Goal: Task Accomplishment & Management: Use online tool/utility

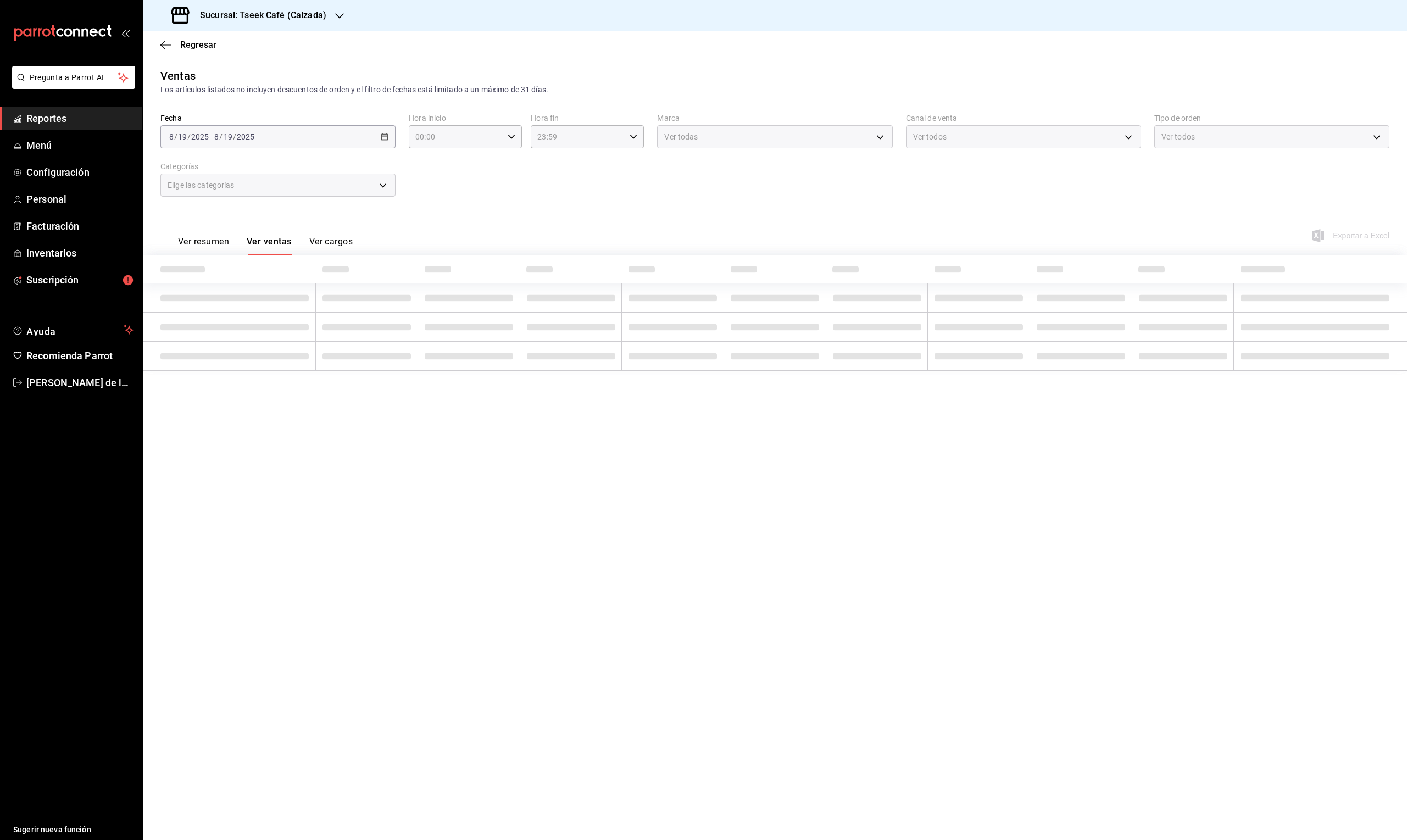
type input "5f2b63b9-fdff-43e5-b303-96847dcae788,d9f047a9-d5dd-4a4c-b6fb-5bded69e3942,691e8…"
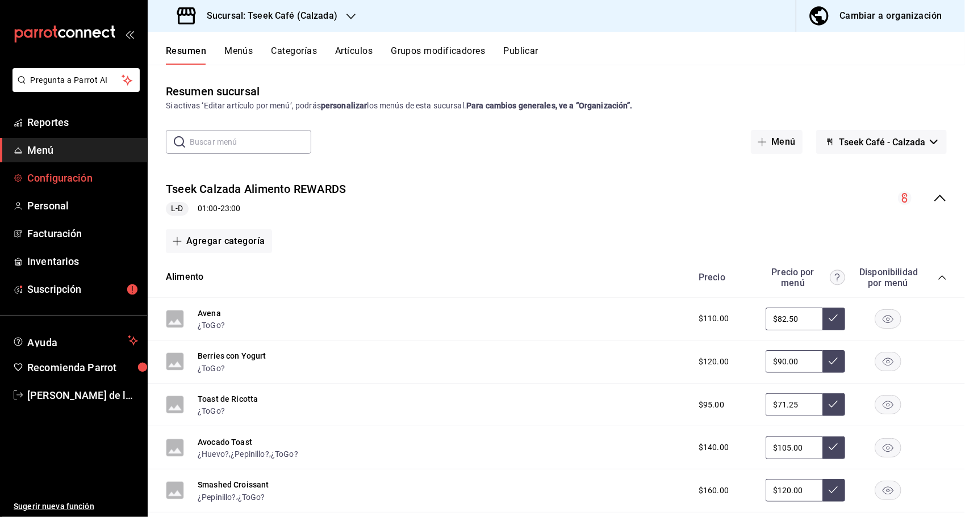
click at [78, 171] on span "Configuración" at bounding box center [82, 177] width 111 height 15
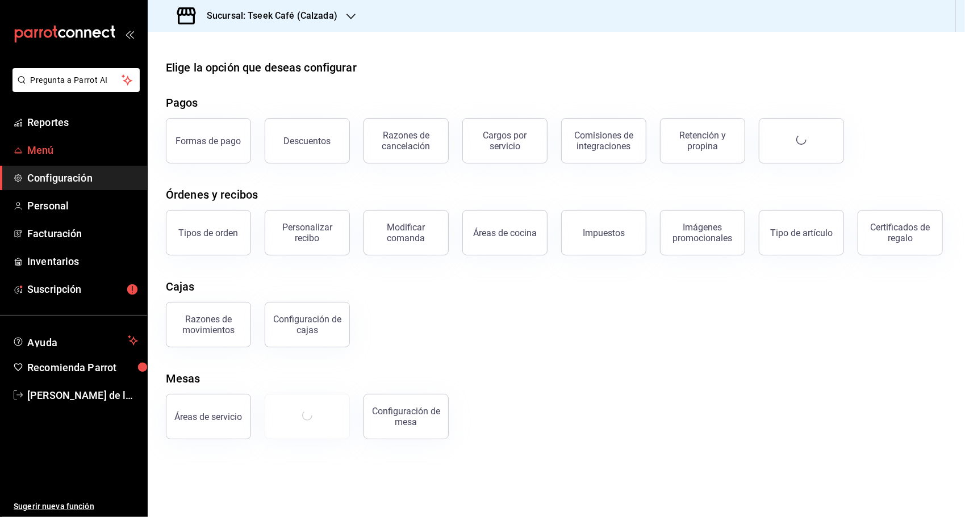
click at [90, 149] on span "Menú" at bounding box center [82, 150] width 111 height 15
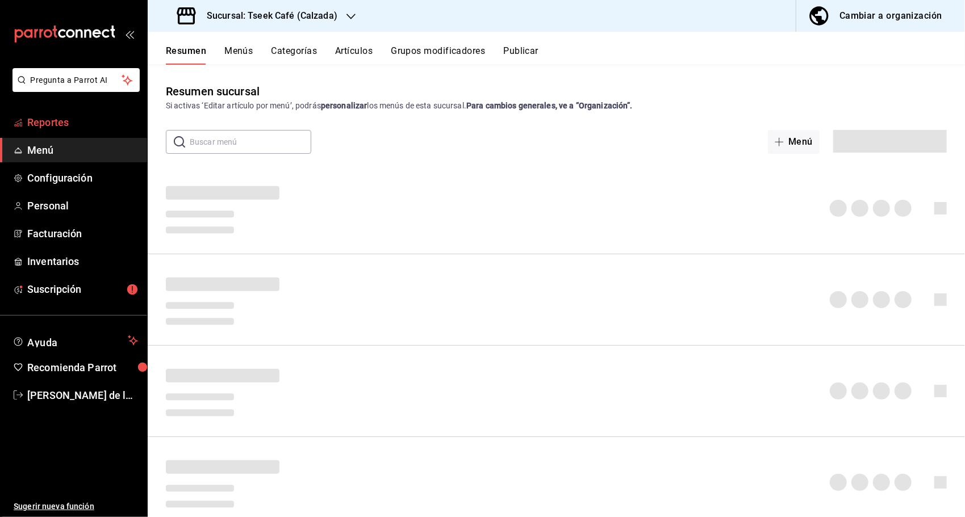
click at [94, 126] on span "Reportes" at bounding box center [82, 122] width 111 height 15
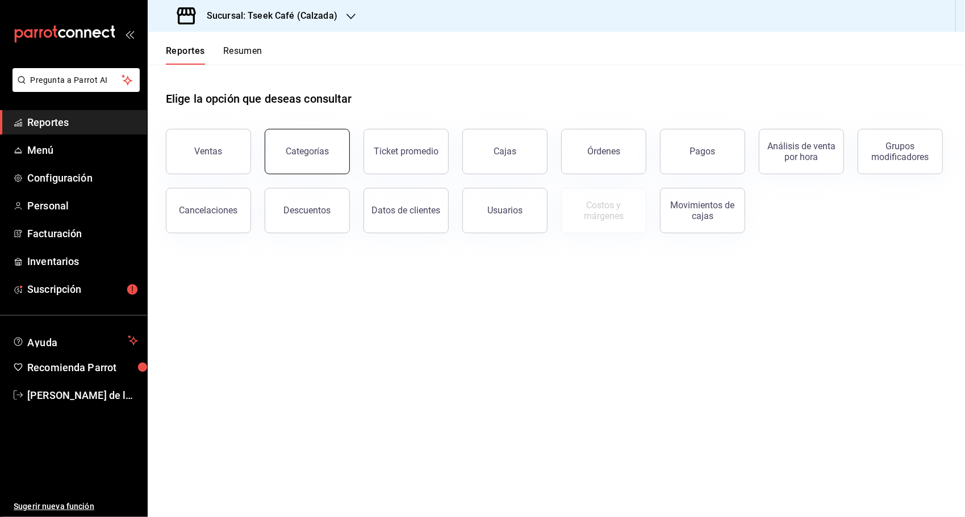
click at [341, 158] on button "Categorías" at bounding box center [307, 151] width 85 height 45
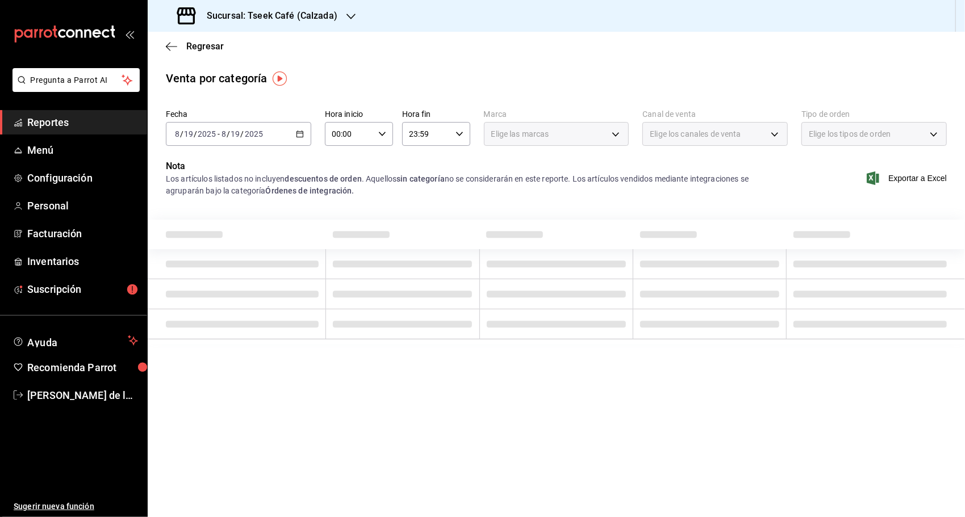
click at [268, 138] on div "[DATE] [DATE] - [DATE] [DATE]" at bounding box center [238, 134] width 145 height 24
click at [303, 127] on div "[DATE] [DATE] - [DATE] [DATE]" at bounding box center [238, 134] width 145 height 24
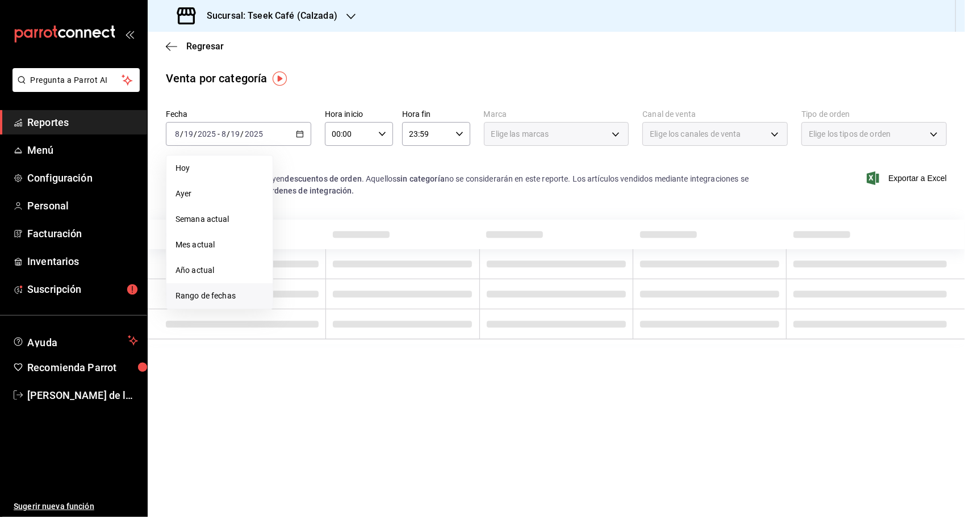
click at [219, 300] on span "Rango de fechas" at bounding box center [219, 296] width 88 height 12
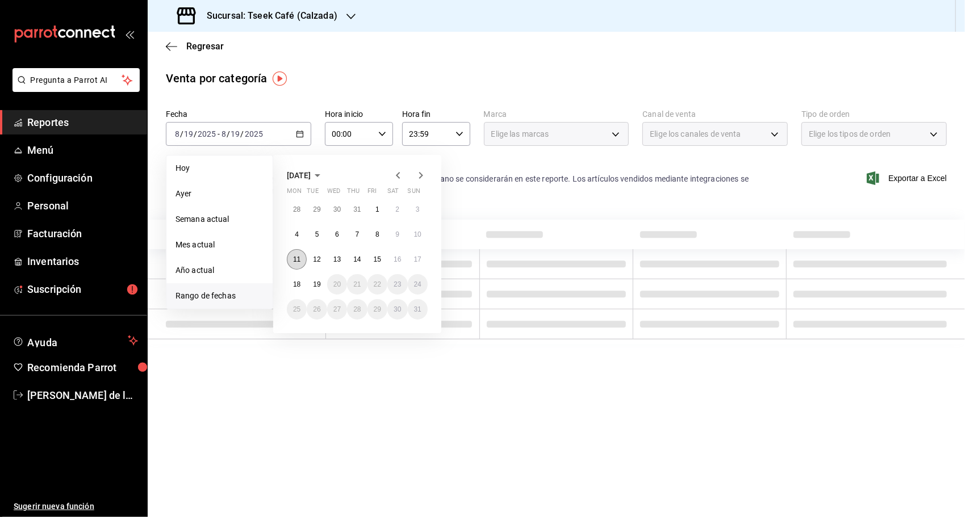
click at [299, 266] on button "11" at bounding box center [297, 259] width 20 height 20
click at [394, 265] on button "16" at bounding box center [397, 259] width 20 height 20
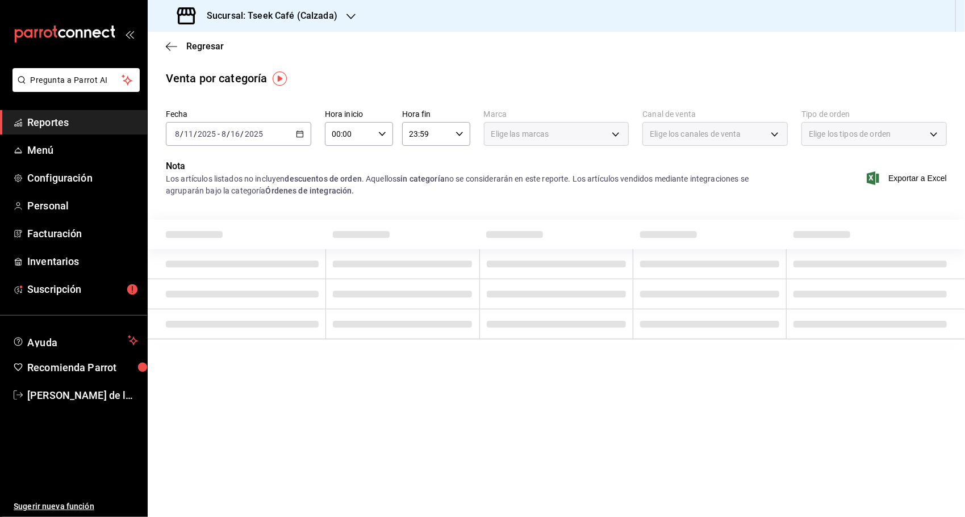
click at [584, 155] on div "Fecha [DATE] [DATE] - [DATE] [DATE] Hora inicio 00:00 Hora inicio Hora fin 23:5…" at bounding box center [556, 132] width 781 height 55
click at [464, 149] on div "Fecha [DATE] [DATE] - [DATE] [DATE] Hora inicio 00:00 Hora inicio Hora fin 23:5…" at bounding box center [556, 132] width 781 height 55
click at [353, 183] on strong "descuentos de orden" at bounding box center [322, 178] width 77 height 9
click at [334, 22] on h3 "Sucursal: Tseek Café (Calzada)" at bounding box center [268, 16] width 140 height 14
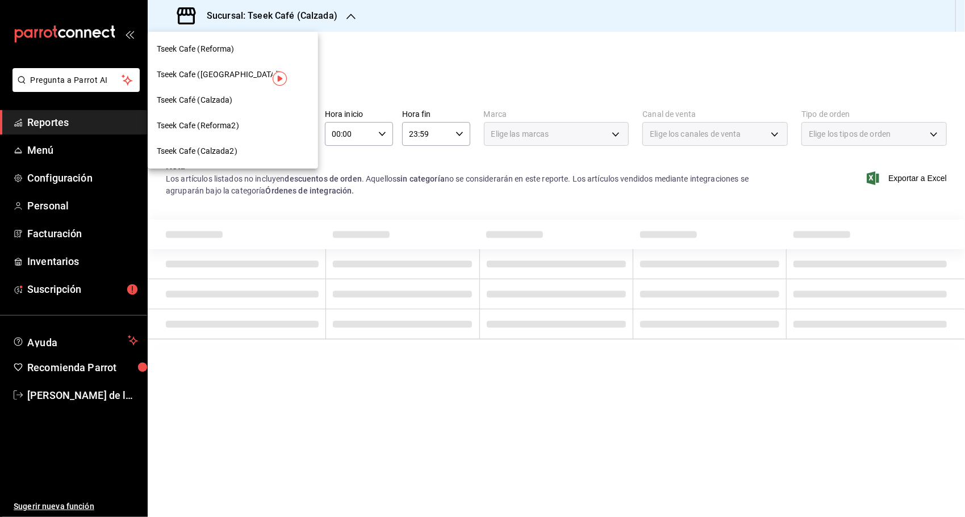
click at [441, 77] on div at bounding box center [482, 258] width 965 height 517
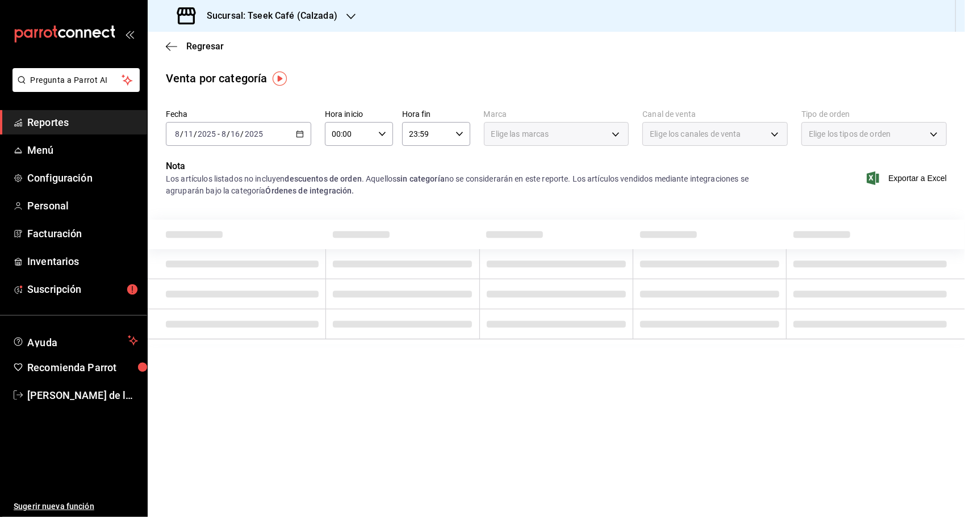
click at [296, 5] on div "Sucursal: Tseek Café (Calzada)" at bounding box center [258, 16] width 203 height 32
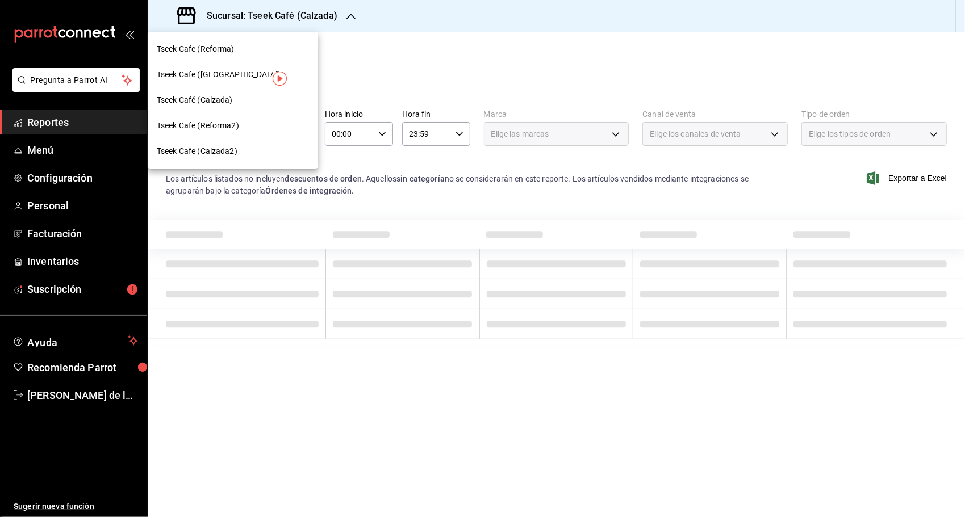
click at [233, 52] on span "Tseek Cafe (Reforma)" at bounding box center [196, 49] width 78 height 12
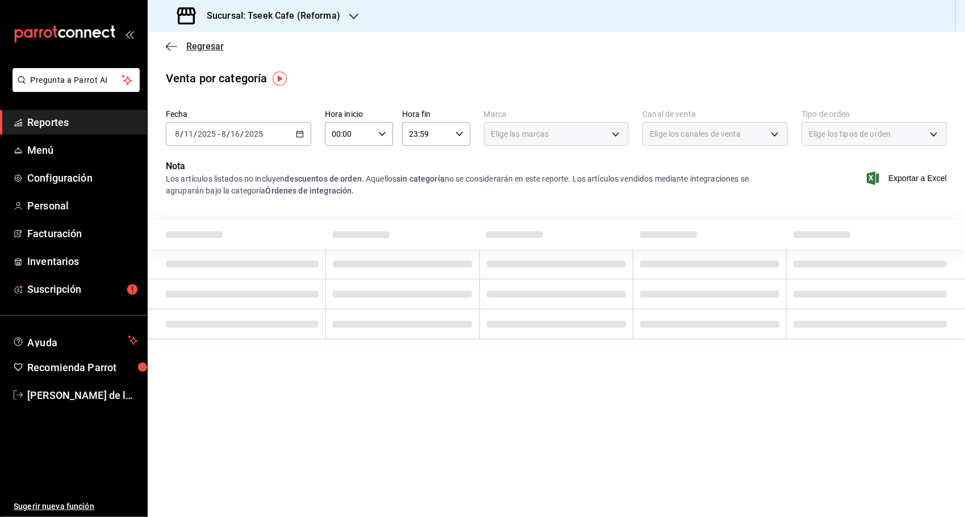
click at [179, 49] on span "Regresar" at bounding box center [195, 46] width 58 height 11
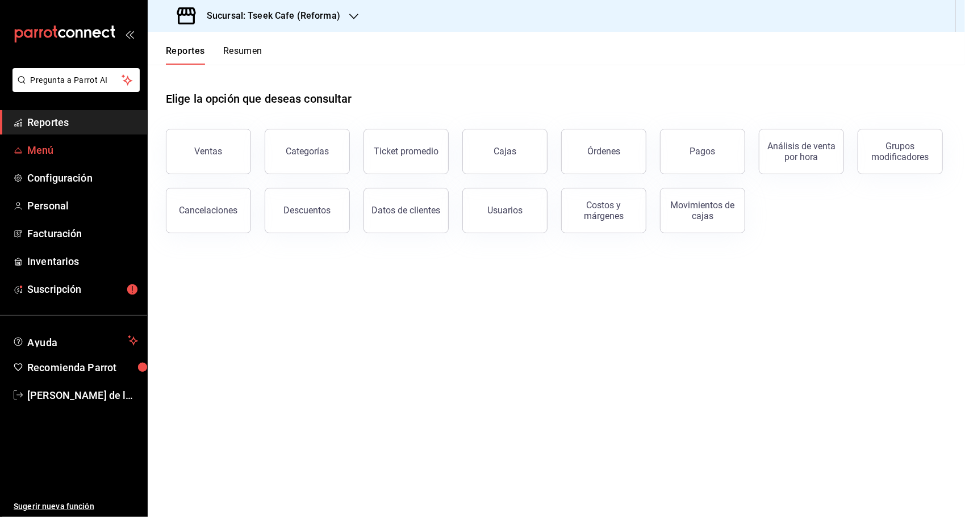
click at [105, 145] on span "Menú" at bounding box center [82, 150] width 111 height 15
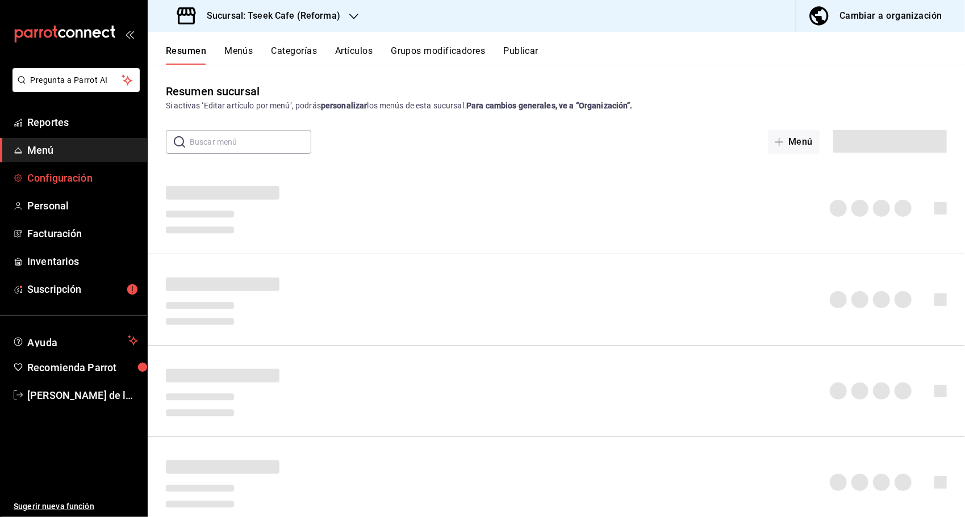
click at [73, 170] on span "Configuración" at bounding box center [82, 177] width 111 height 15
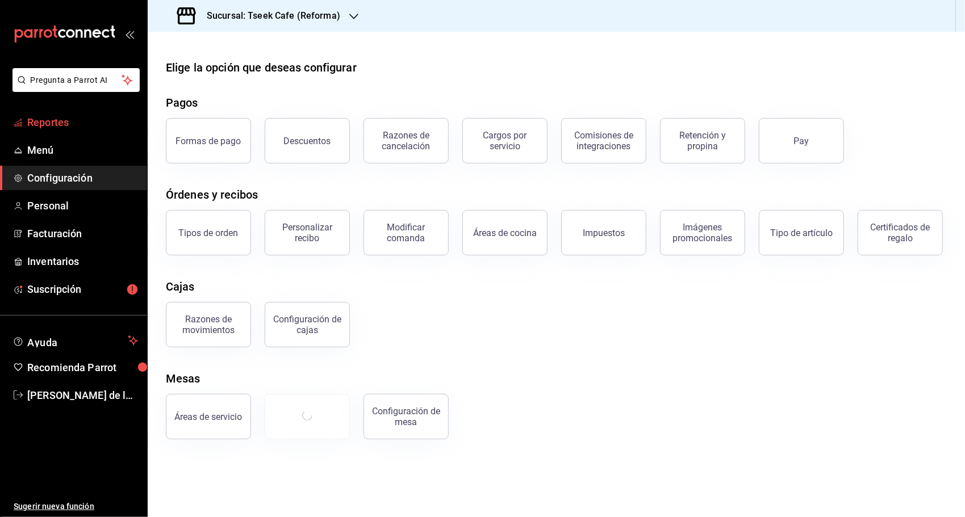
click at [101, 127] on span "Reportes" at bounding box center [82, 122] width 111 height 15
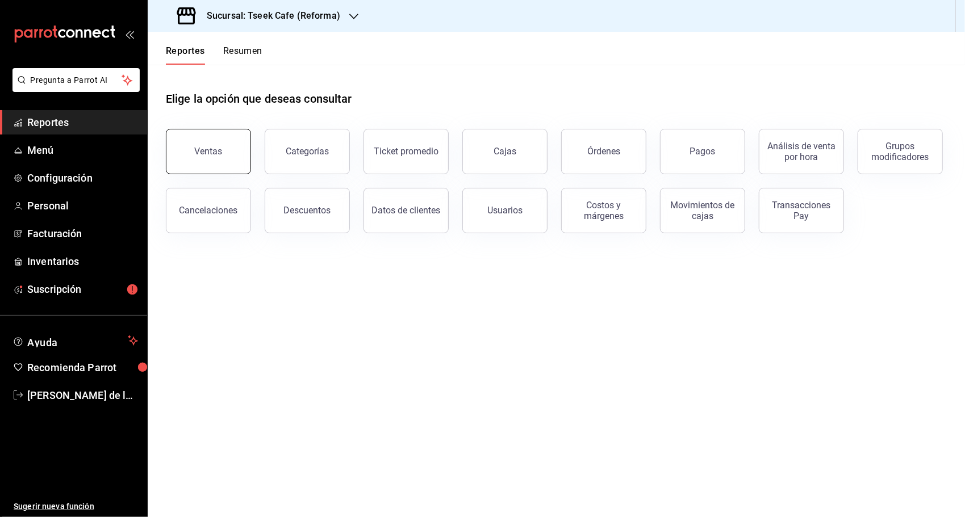
click at [203, 150] on div "Ventas" at bounding box center [209, 151] width 28 height 11
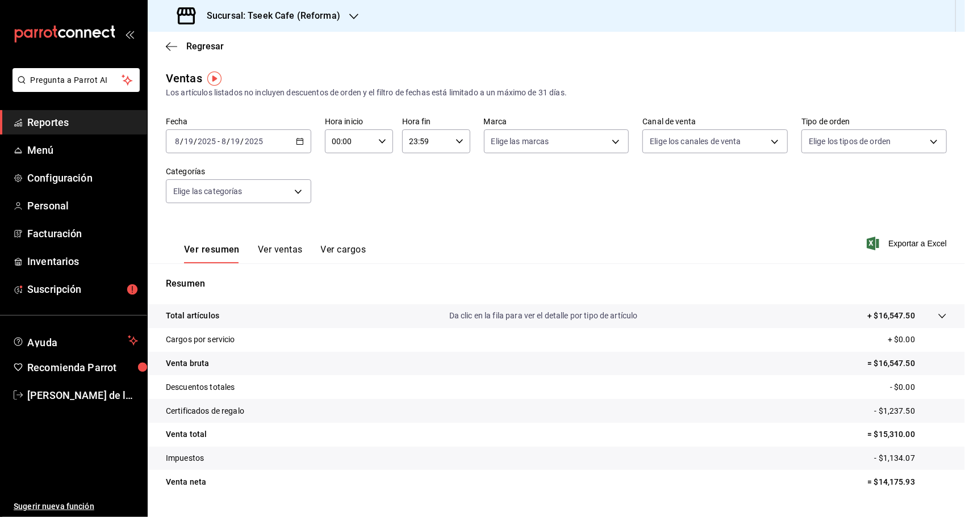
click at [292, 142] on div "[DATE] [DATE] - [DATE] [DATE]" at bounding box center [238, 141] width 145 height 24
click at [198, 273] on span "Rango de fechas" at bounding box center [219, 278] width 88 height 12
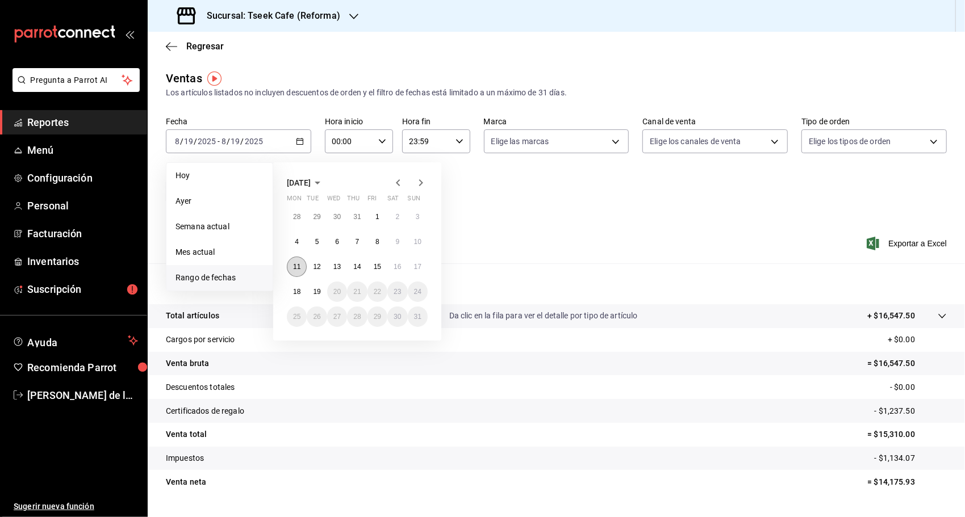
click at [290, 271] on button "11" at bounding box center [297, 267] width 20 height 20
click at [407, 271] on div "28 29 30 31 1 2 3 4 5 6 7 8 9 10 11 12 13 14 15 16 17 18 19 20 21 22 23 24 25 2…" at bounding box center [357, 267] width 141 height 120
click at [400, 269] on abbr "16" at bounding box center [397, 267] width 7 height 8
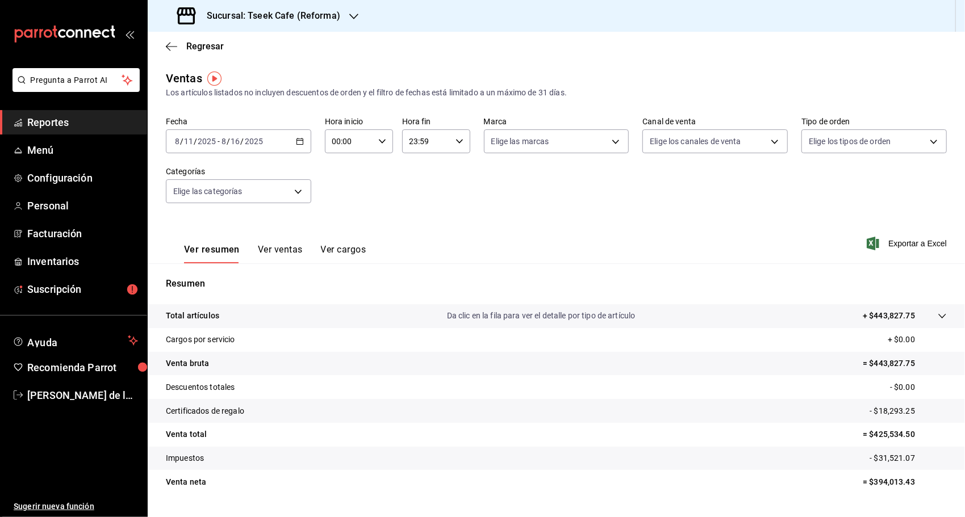
click at [281, 256] on button "Ver ventas" at bounding box center [280, 253] width 45 height 19
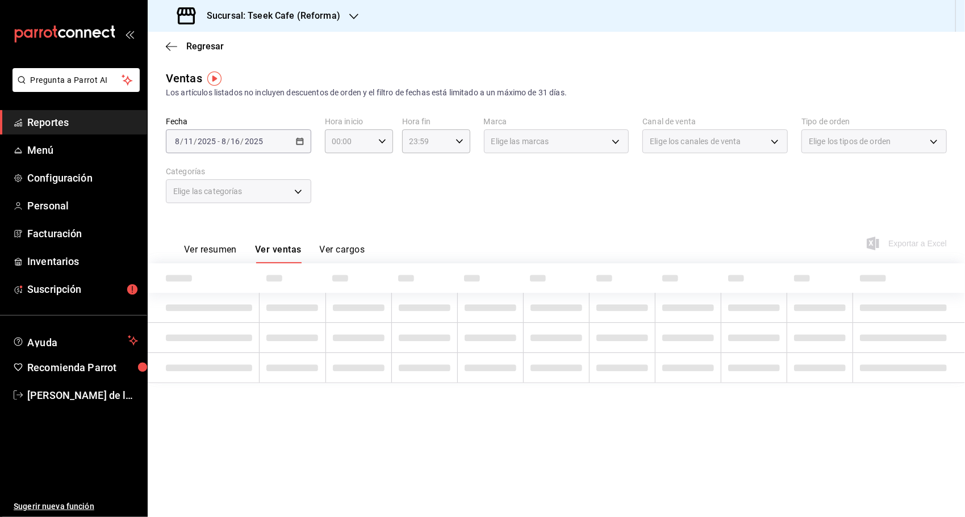
click at [367, 254] on div "Ver resumen Ver ventas Ver cargos Exportar a Excel" at bounding box center [556, 240] width 817 height 47
click at [358, 252] on button "Ver cargos" at bounding box center [342, 253] width 45 height 19
click at [278, 249] on button "Ver ventas" at bounding box center [277, 253] width 45 height 19
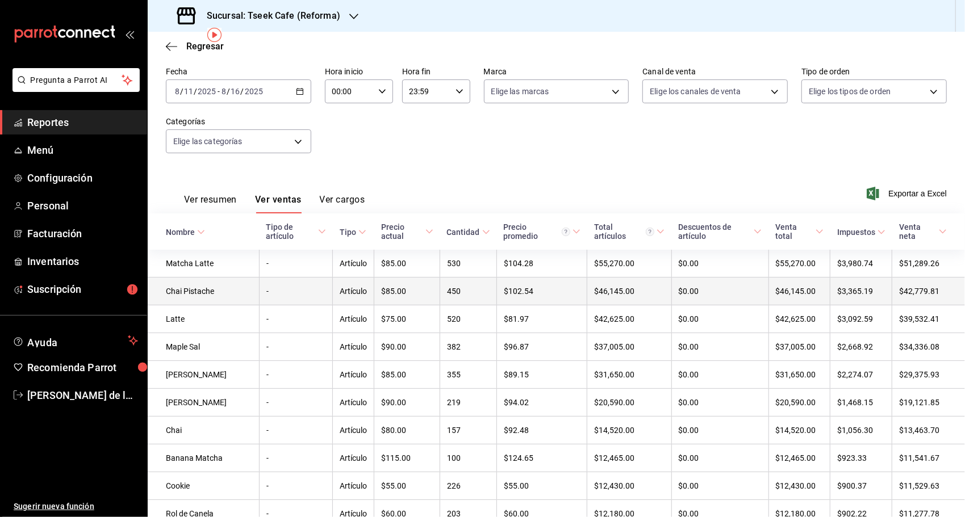
scroll to position [57, 0]
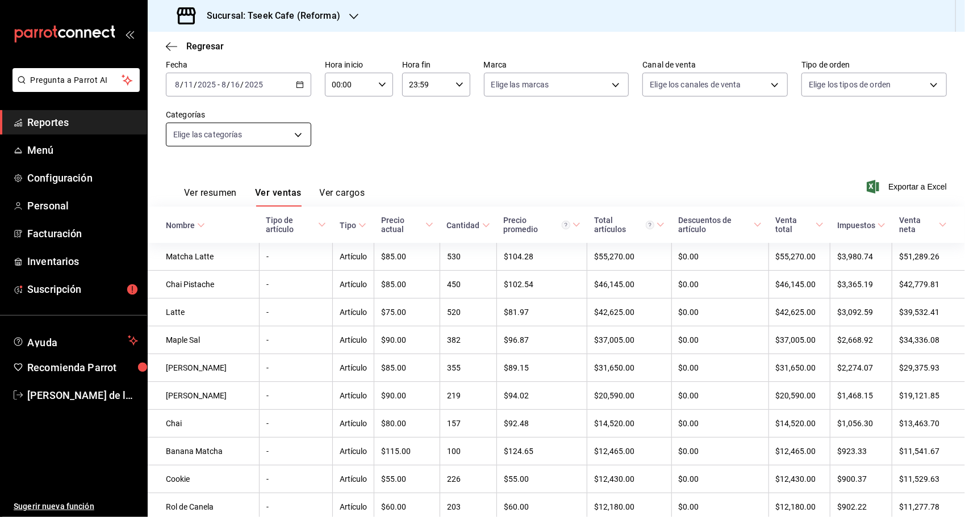
click at [293, 133] on body "Pregunta a Parrot AI Reportes Menú Configuración Personal Facturación Inventari…" at bounding box center [482, 258] width 965 height 517
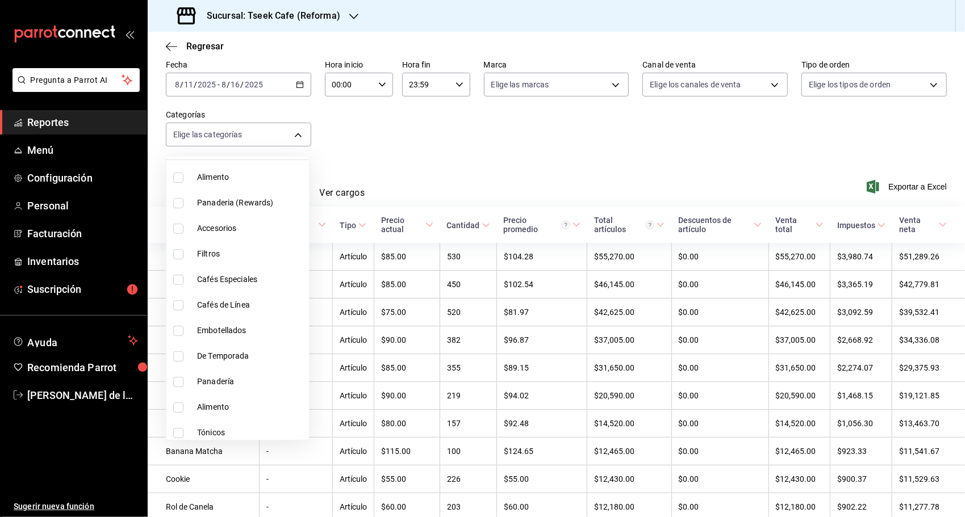
click at [186, 356] on label at bounding box center [180, 356] width 15 height 10
click at [183, 356] on input "checkbox" at bounding box center [178, 356] width 10 height 10
checkbox input "false"
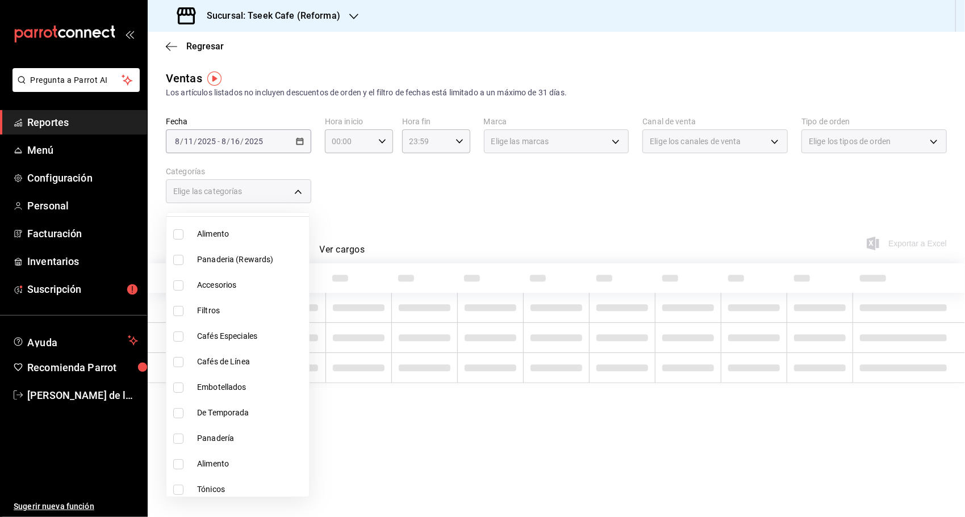
click at [411, 254] on div at bounding box center [482, 258] width 965 height 517
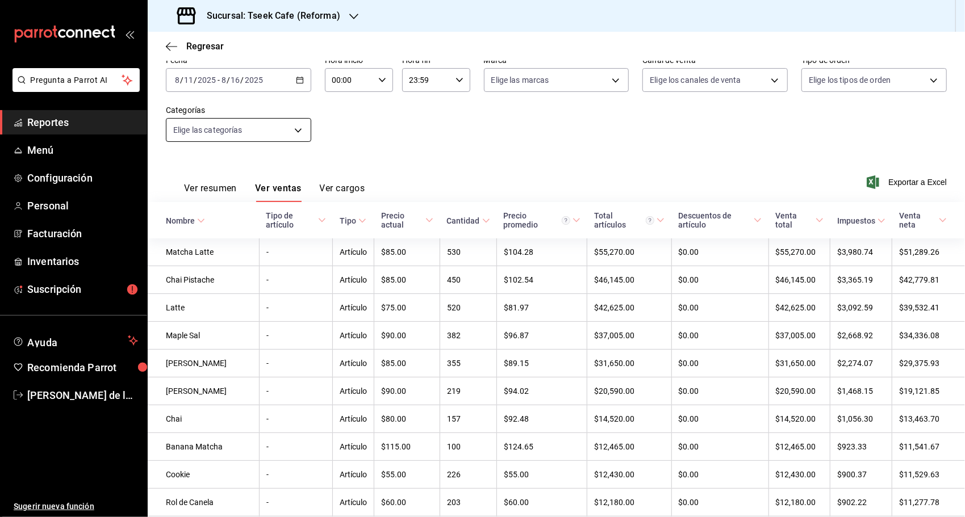
scroll to position [57, 0]
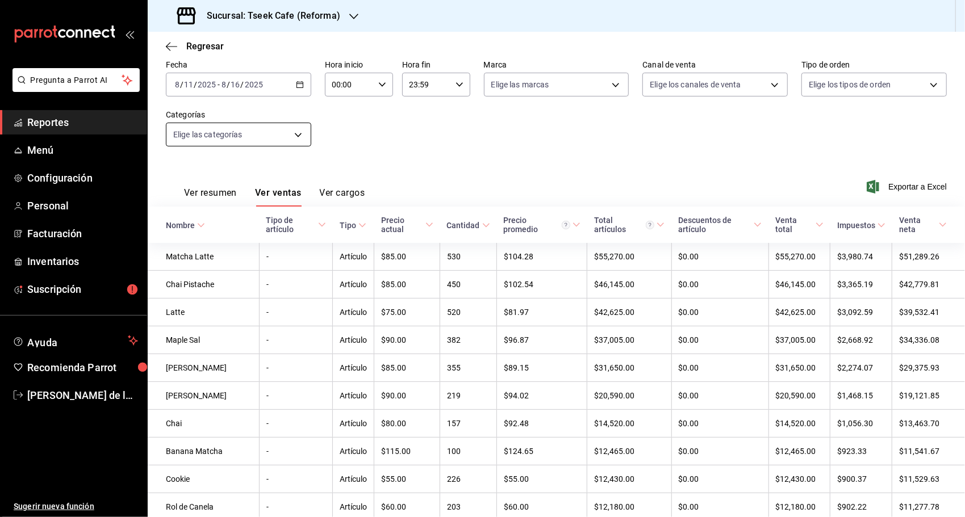
click at [220, 132] on body "Pregunta a Parrot AI Reportes Menú Configuración Personal Facturación Inventari…" at bounding box center [482, 258] width 965 height 517
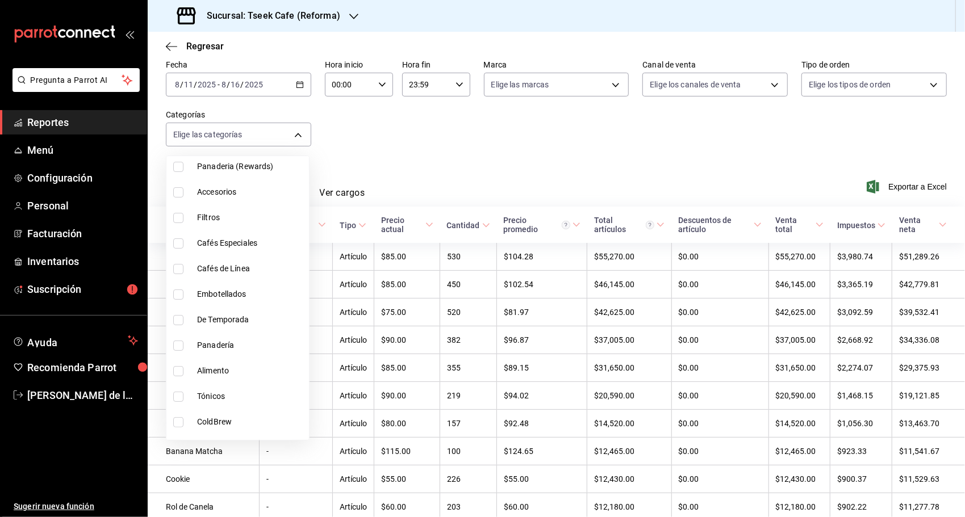
scroll to position [114, 0]
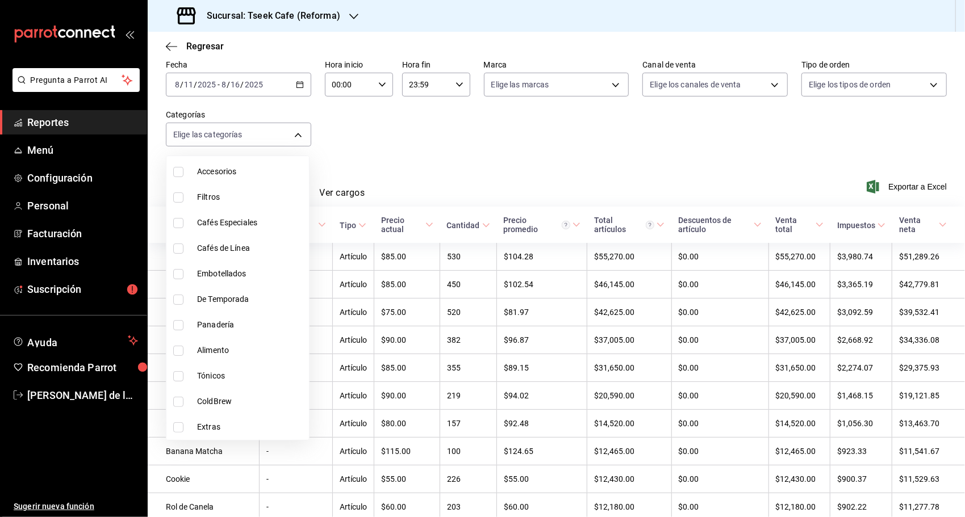
click at [236, 350] on span "Alimento" at bounding box center [250, 351] width 107 height 12
type input "d65fb8d3-a97d-4693-81b2-9fb8ee63b3a2"
checkbox input "true"
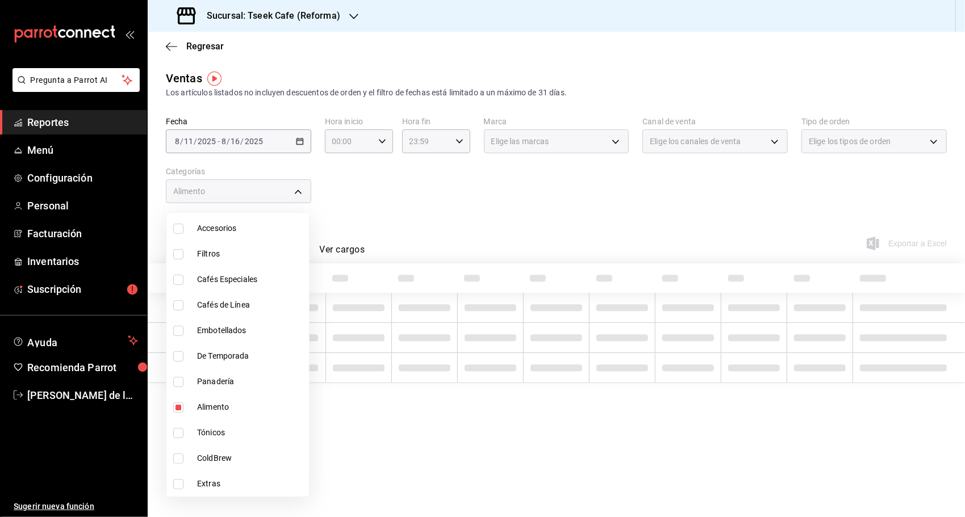
click at [236, 350] on span "De Temporada" at bounding box center [250, 356] width 107 height 12
type input "d65fb8d3-a97d-4693-81b2-9fb8ee63b3a2,e74a70d5-e3a7-4c3d-8f51-0899aae63ade"
checkbox input "true"
click at [224, 396] on li "Alimento" at bounding box center [237, 408] width 143 height 26
type input "e74a70d5-e3a7-4c3d-8f51-0899aae63ade"
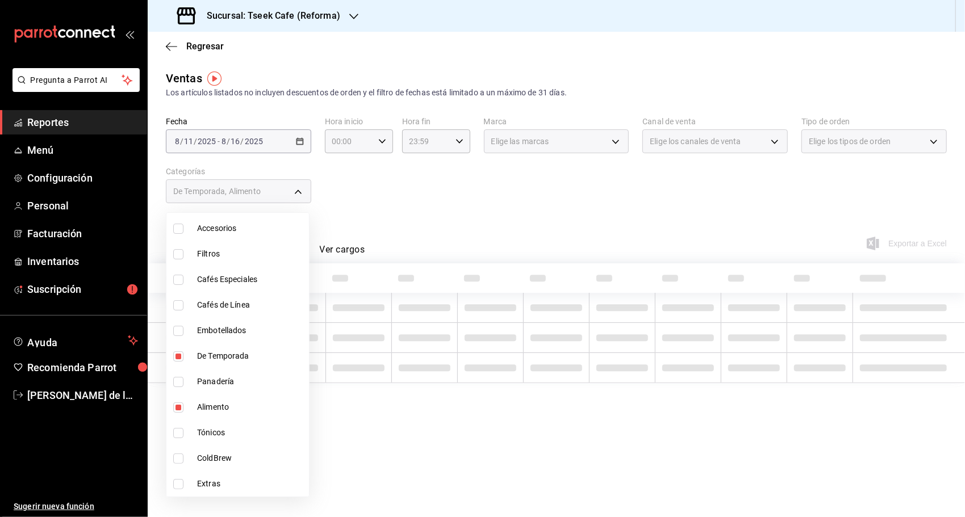
checkbox input "false"
click at [235, 354] on span "De Temporada" at bounding box center [250, 356] width 107 height 12
checkbox input "false"
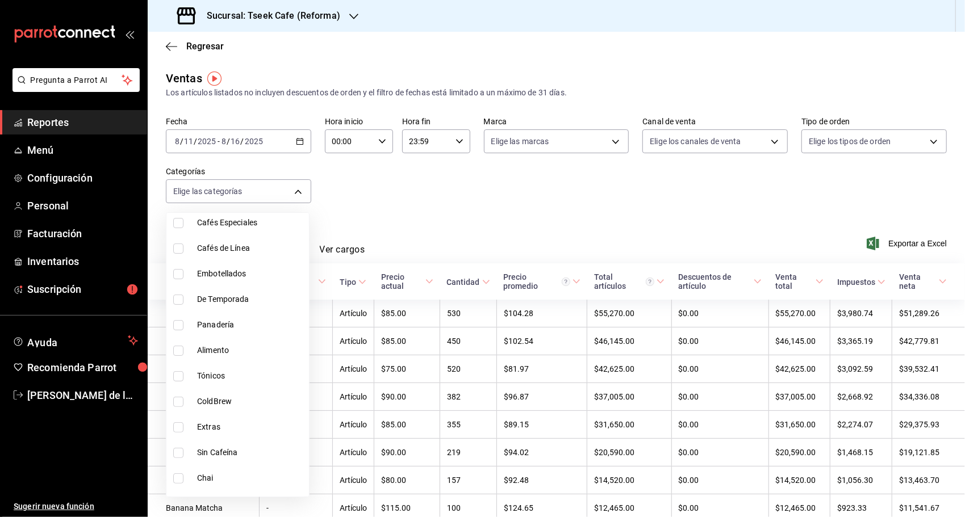
click at [219, 428] on span "Extras" at bounding box center [250, 427] width 107 height 12
type input "e0bc97c7-d42c-486c-8ef8-2127c07e08c9"
checkbox input "true"
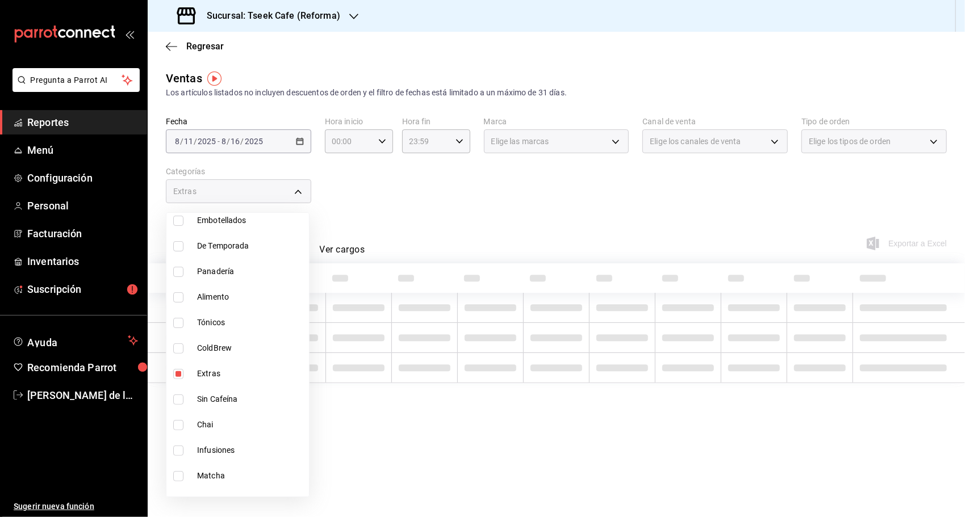
scroll to position [227, 0]
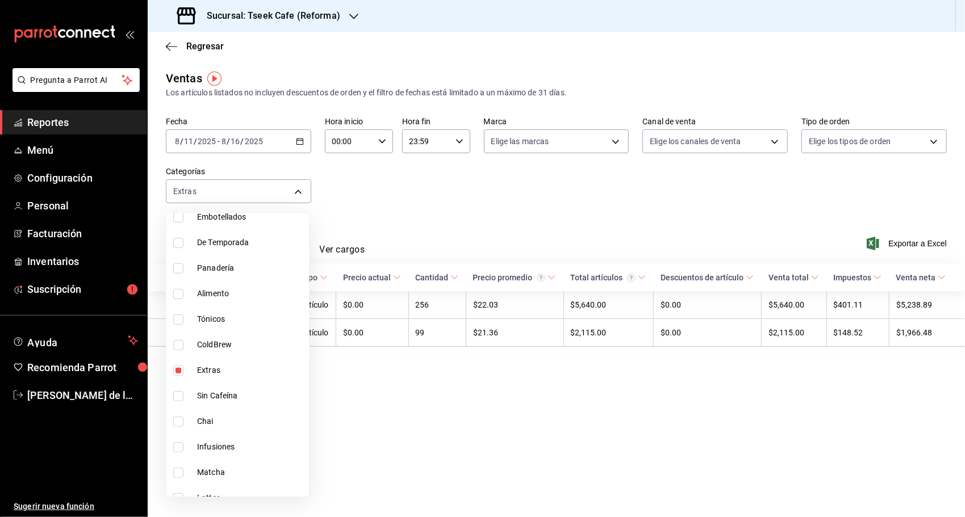
click at [451, 486] on div at bounding box center [482, 258] width 965 height 517
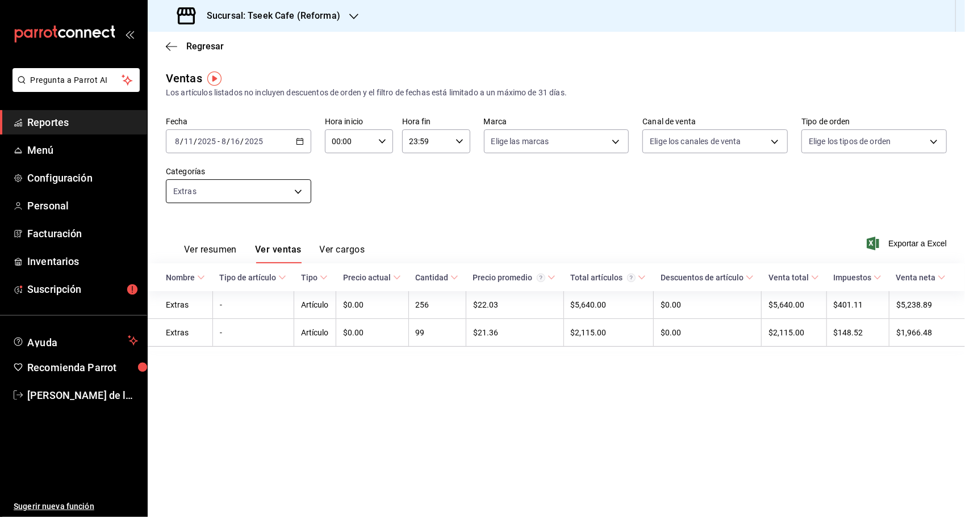
click at [236, 194] on body "Pregunta a Parrot AI Reportes Menú Configuración Personal Facturación Inventari…" at bounding box center [482, 258] width 965 height 517
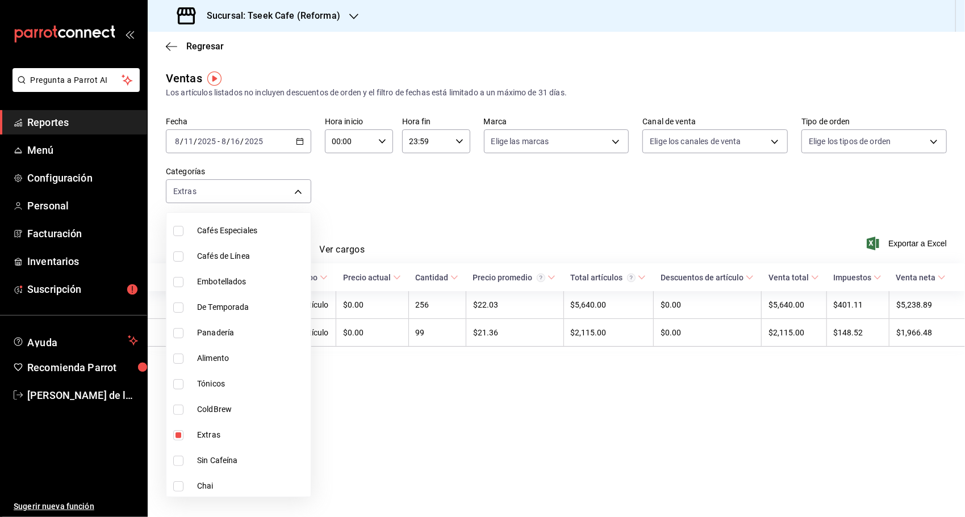
scroll to position [170, 0]
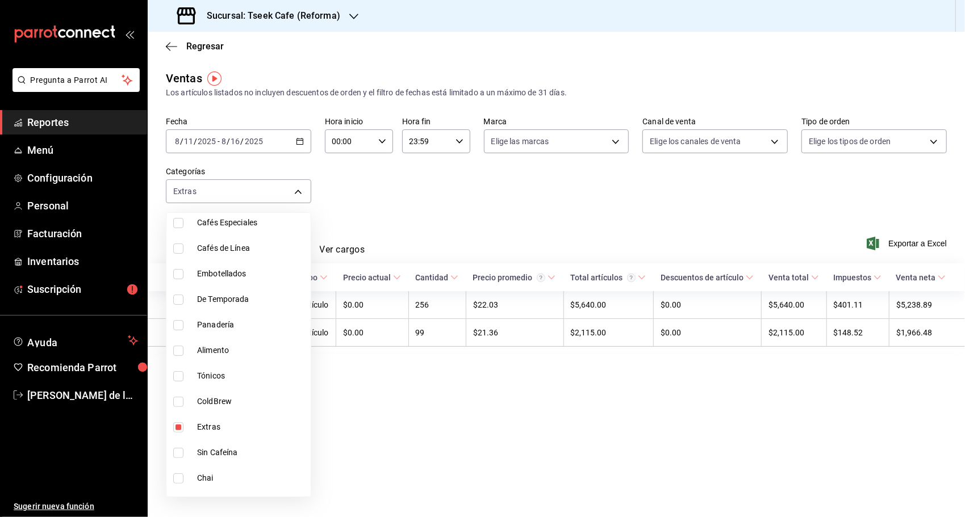
click at [193, 425] on li "Extras" at bounding box center [238, 428] width 144 height 26
checkbox input "false"
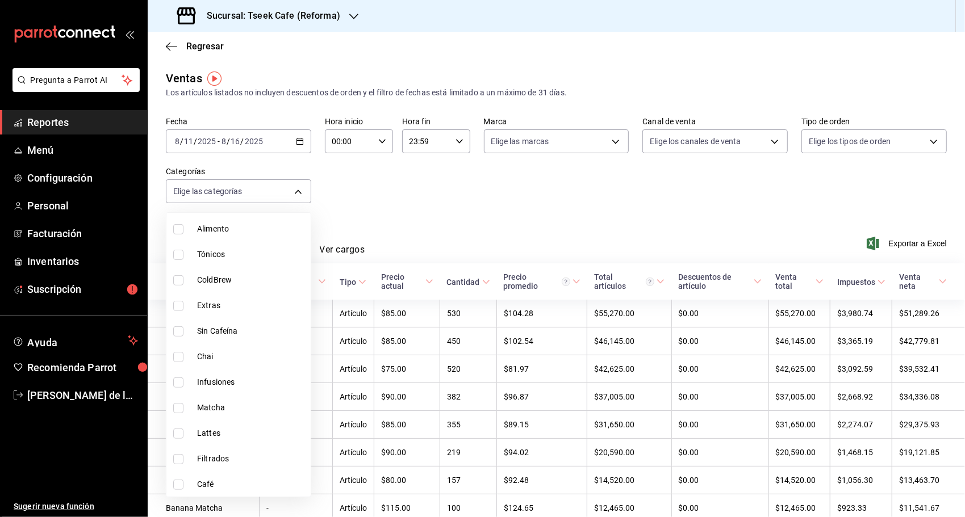
scroll to position [292, 0]
click at [192, 362] on li "Chai" at bounding box center [238, 357] width 144 height 26
type input "27b42c57-d4bb-4941-9d97-dc7d707a8ebb"
checkbox input "true"
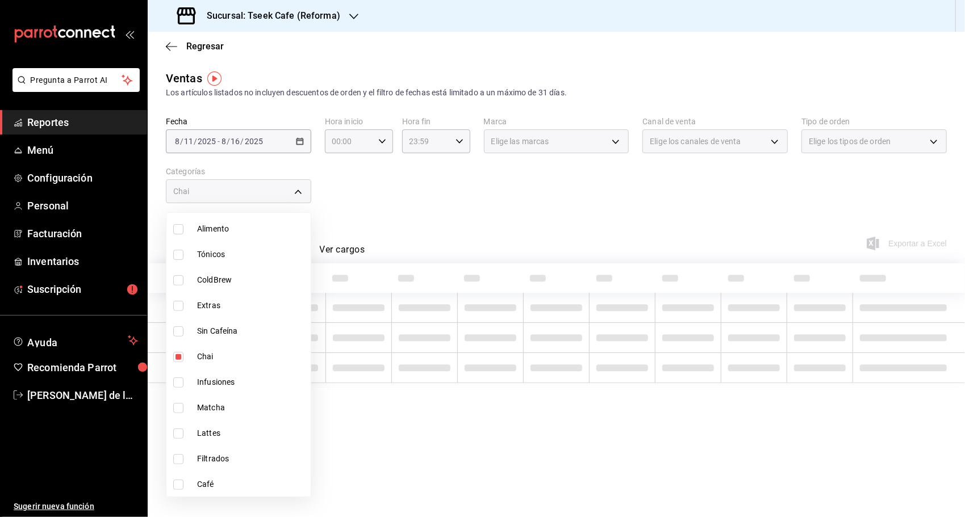
click at [440, 453] on div at bounding box center [482, 258] width 965 height 517
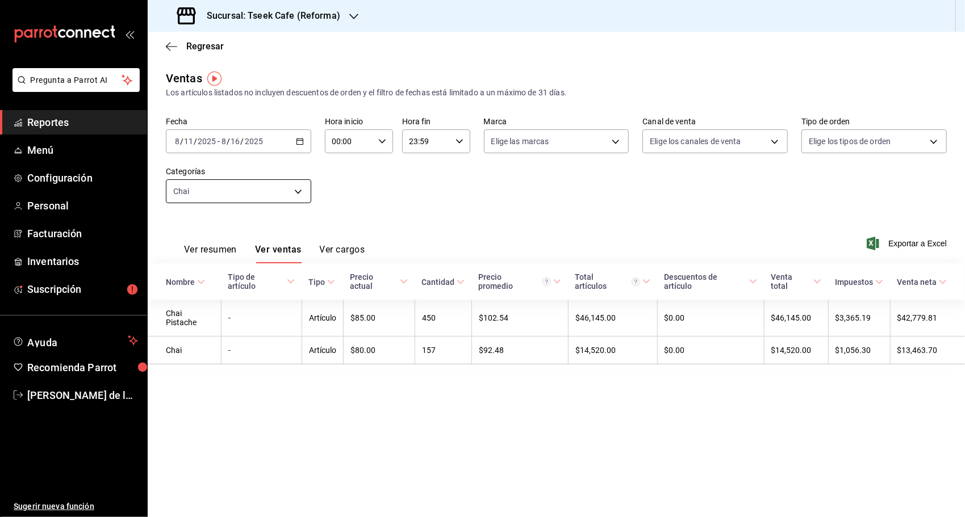
click at [285, 195] on body "Pregunta a Parrot AI Reportes Menú Configuración Personal Facturación Inventari…" at bounding box center [482, 258] width 965 height 517
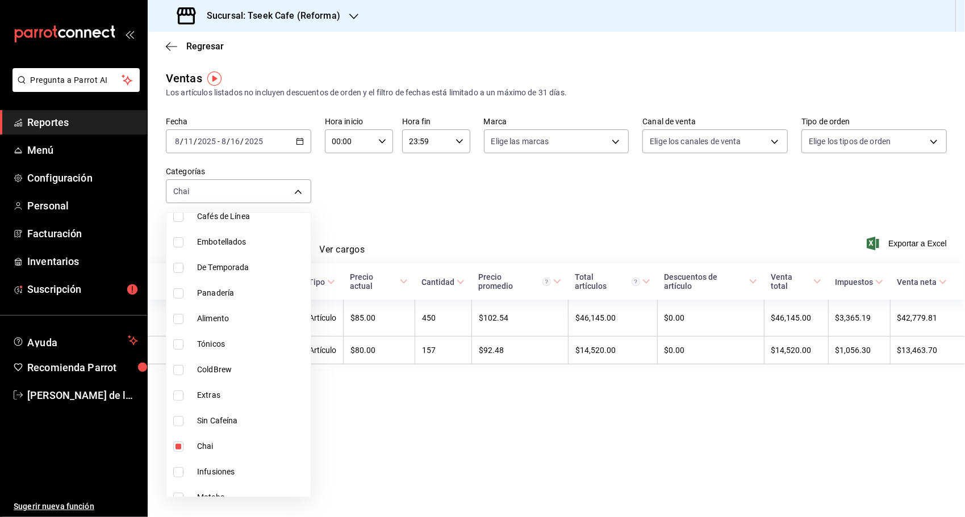
scroll to position [227, 0]
click at [178, 420] on input "checkbox" at bounding box center [178, 422] width 10 height 10
checkbox input "false"
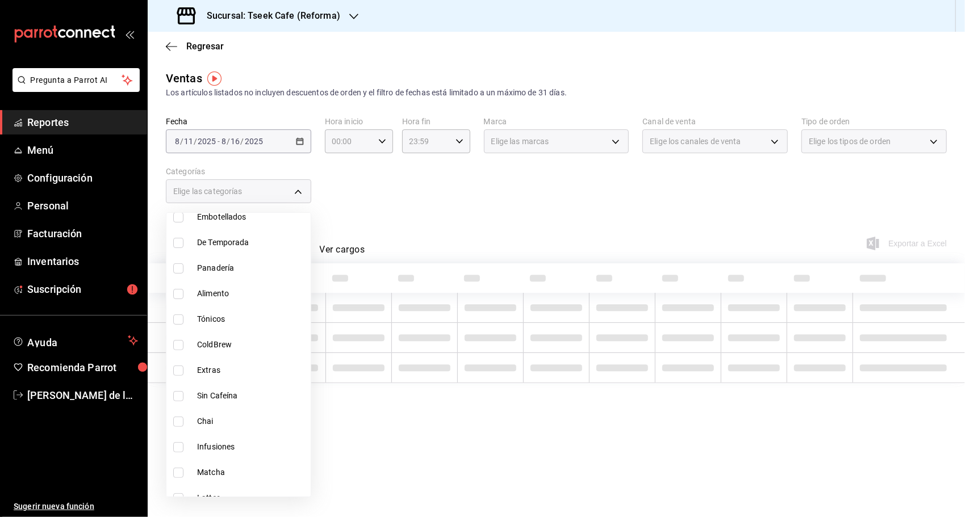
click at [186, 370] on label at bounding box center [180, 371] width 15 height 10
click at [183, 370] on input "checkbox" at bounding box center [178, 371] width 10 height 10
checkbox input "false"
click at [184, 374] on label at bounding box center [180, 371] width 15 height 10
click at [183, 374] on input "checkbox" at bounding box center [178, 371] width 10 height 10
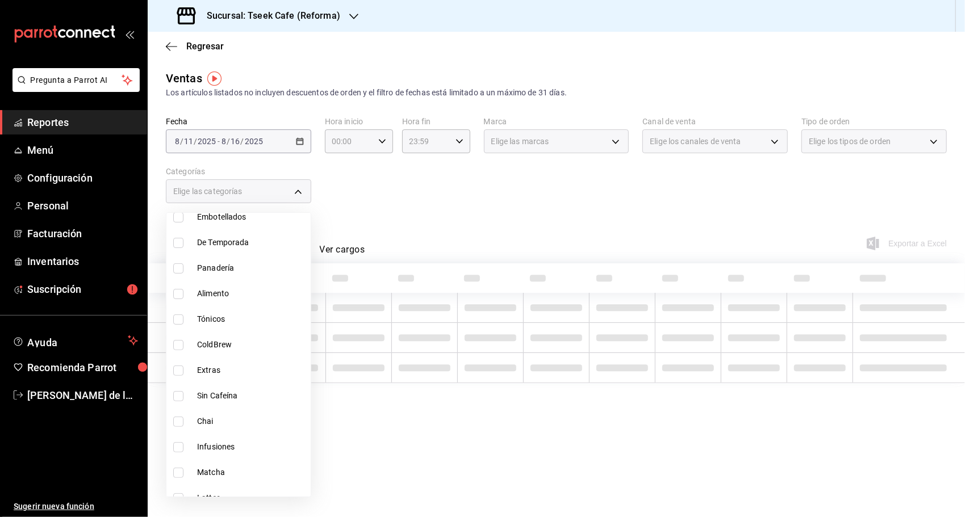
checkbox input "false"
click at [179, 374] on input "checkbox" at bounding box center [178, 371] width 10 height 10
checkbox input "true"
type input "e0bc97c7-d42c-486c-8ef8-2127c07e08c9"
click at [379, 453] on div at bounding box center [482, 258] width 965 height 517
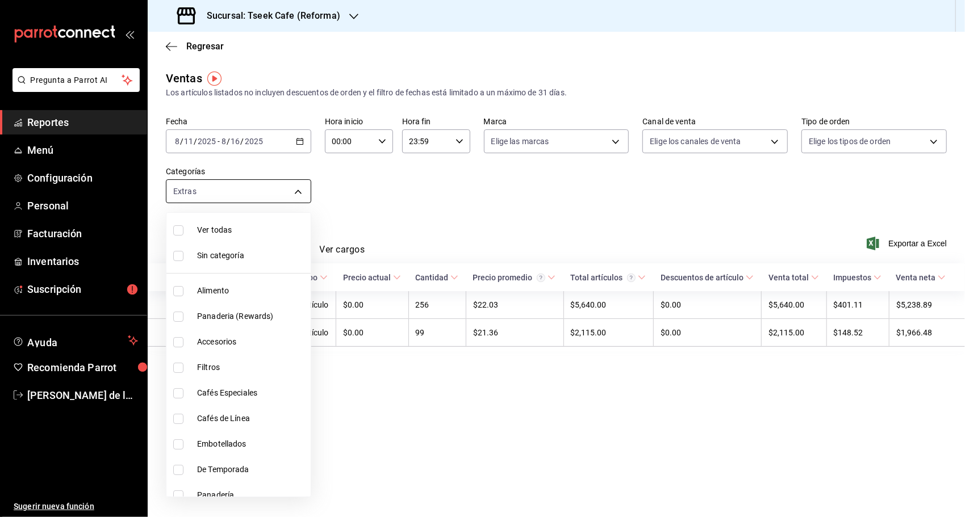
click at [297, 187] on body "Pregunta a Parrot AI Reportes Menú Configuración Personal Facturación Inventari…" at bounding box center [482, 258] width 965 height 517
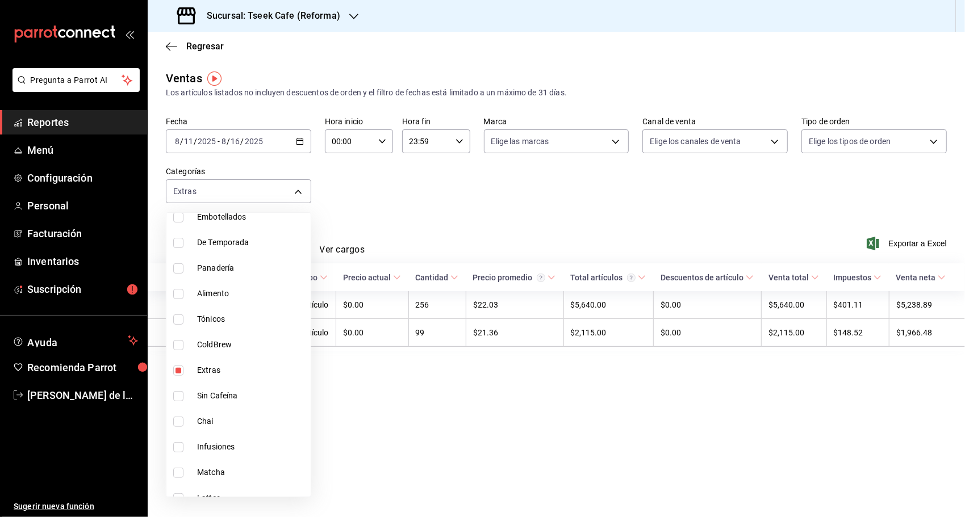
click at [182, 370] on input "checkbox" at bounding box center [178, 371] width 10 height 10
checkbox input "false"
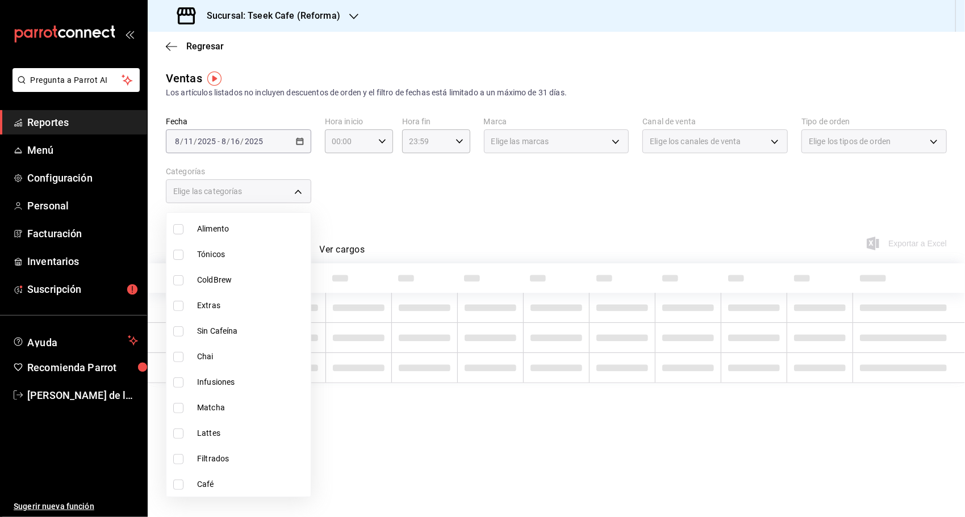
scroll to position [292, 0]
click at [176, 430] on input "checkbox" at bounding box center [178, 434] width 10 height 10
checkbox input "true"
click at [172, 479] on li "Café" at bounding box center [238, 485] width 144 height 26
type input "ea14fb1d-3056-47b9-836a-70a3d1736e67,3d4d142a-1dea-4841-8a31-52b59f8eb44a"
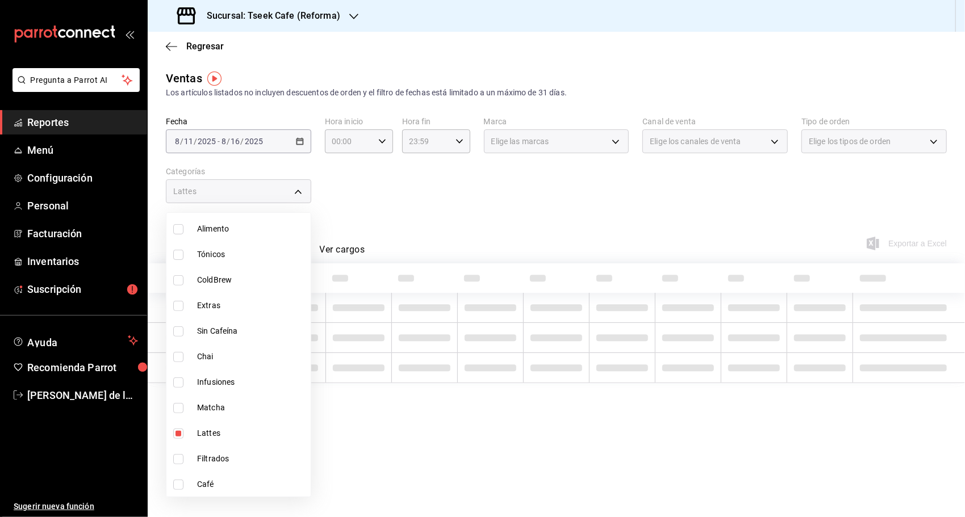
checkbox input "true"
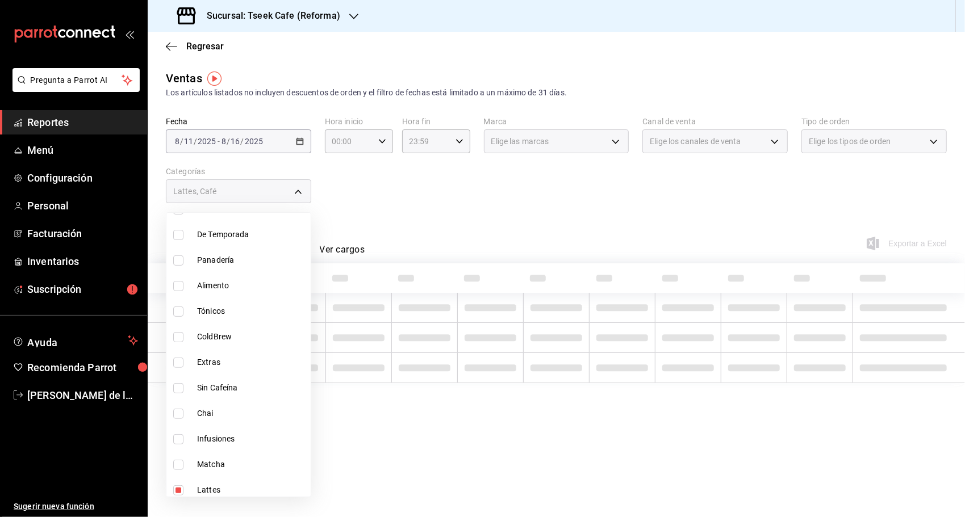
click at [182, 311] on input "checkbox" at bounding box center [178, 312] width 10 height 10
checkbox input "true"
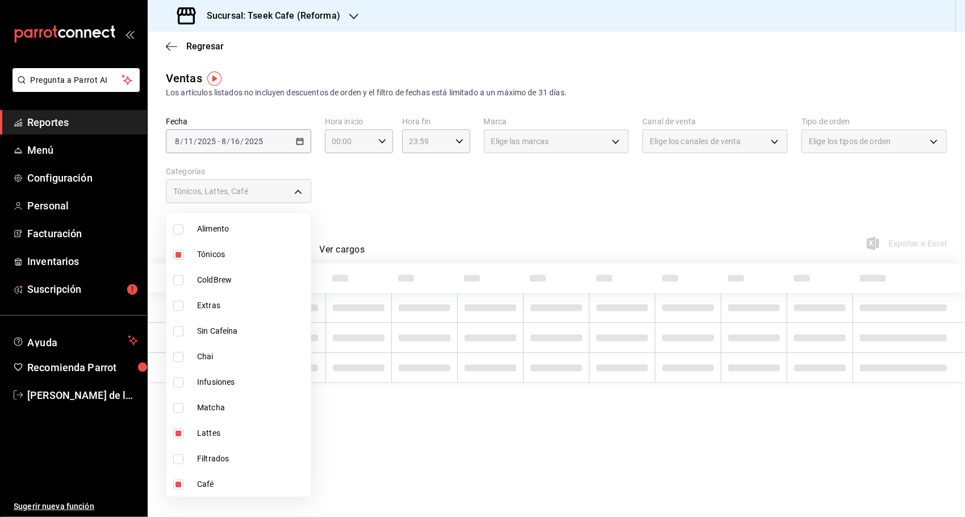
scroll to position [292, 0]
click at [434, 484] on div at bounding box center [482, 258] width 965 height 517
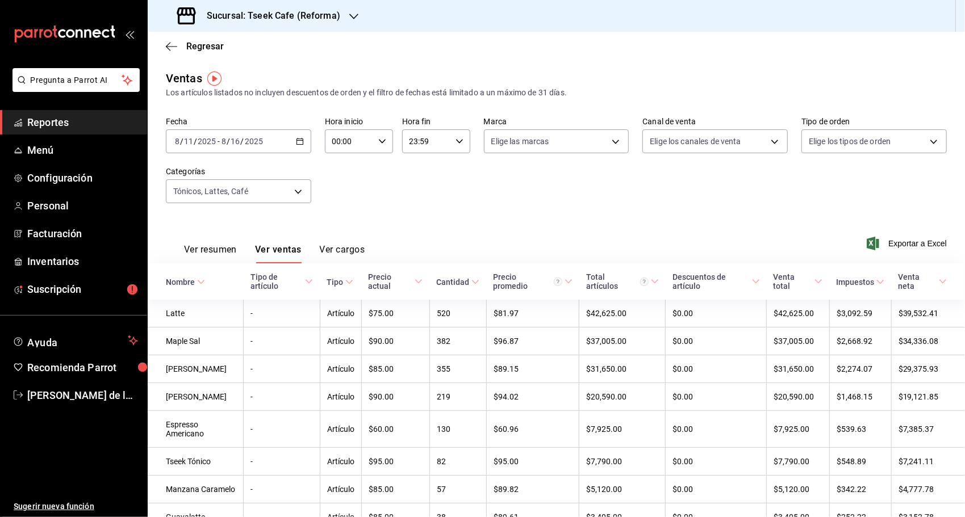
click at [583, 236] on div "Ver resumen Ver ventas Ver cargos Exportar a Excel" at bounding box center [556, 240] width 817 height 47
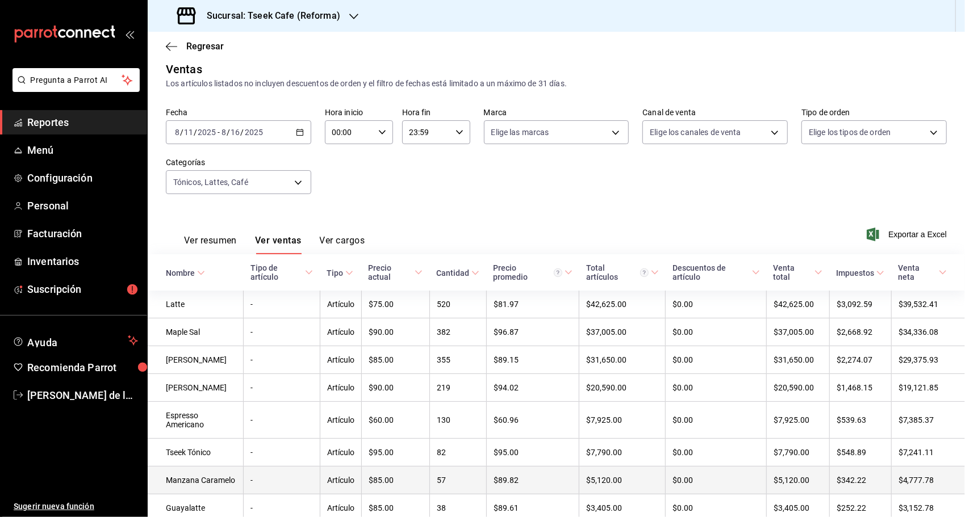
scroll to position [0, 0]
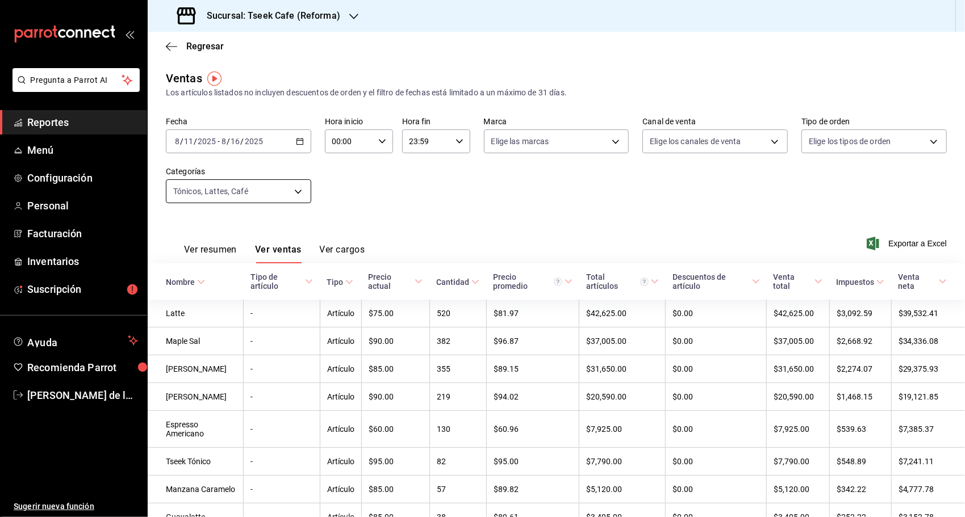
click at [233, 193] on body "Pregunta a Parrot AI Reportes Menú Configuración Personal Facturación Inventari…" at bounding box center [482, 258] width 965 height 517
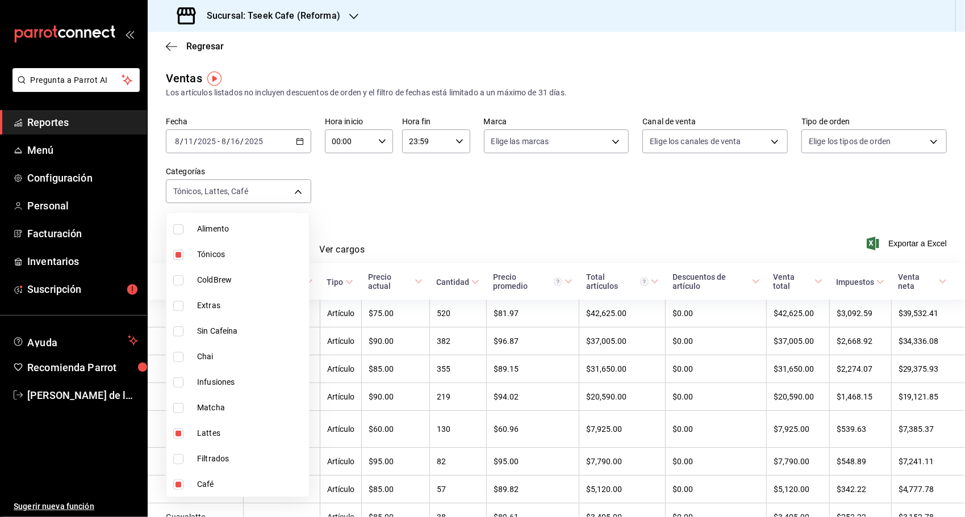
scroll to position [292, 0]
click at [200, 411] on span "Matcha" at bounding box center [250, 408] width 107 height 12
type input "ea14fb1d-3056-47b9-836a-70a3d1736e67,3d4d142a-1dea-4841-8a31-52b59f8eb44a,2163e…"
checkbox input "true"
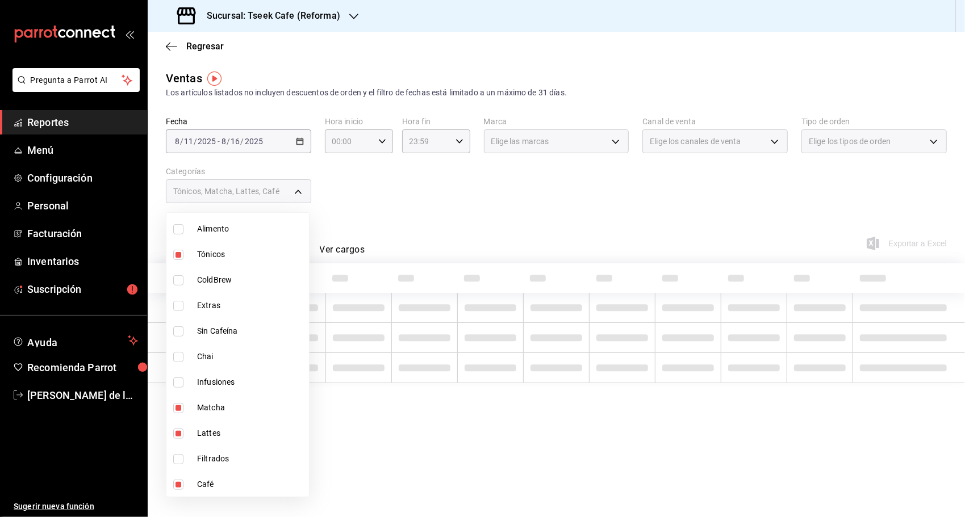
click at [401, 234] on div at bounding box center [482, 258] width 965 height 517
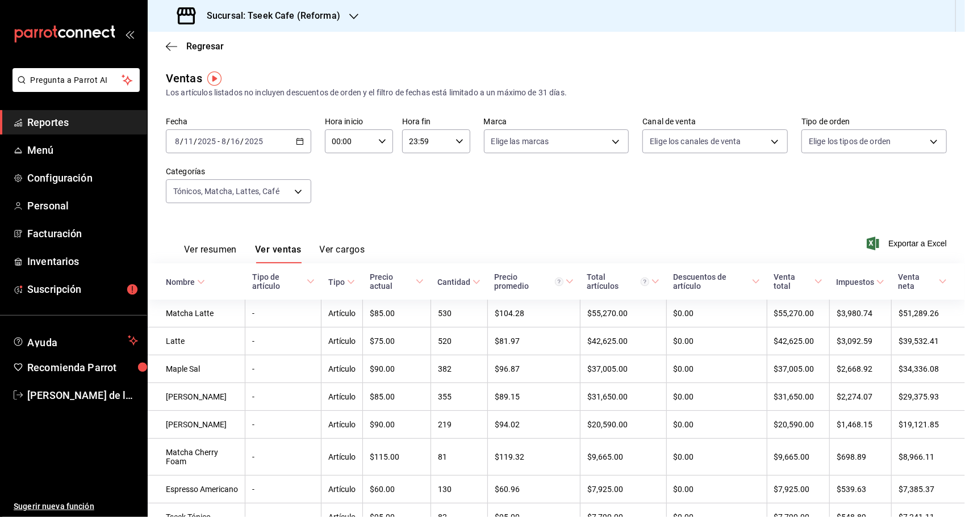
click at [568, 199] on div "Fecha [DATE] [DATE] - [DATE] [DATE] Hora inicio 00:00 Hora inicio Hora fin 23:5…" at bounding box center [556, 167] width 781 height 100
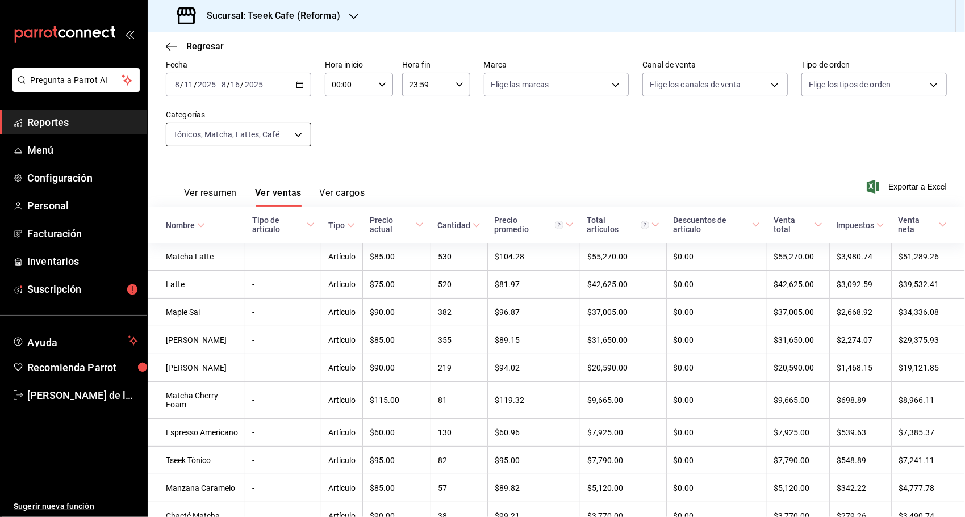
click at [285, 139] on body "Pregunta a Parrot AI Reportes Menú Configuración Personal Facturación Inventari…" at bounding box center [482, 258] width 965 height 517
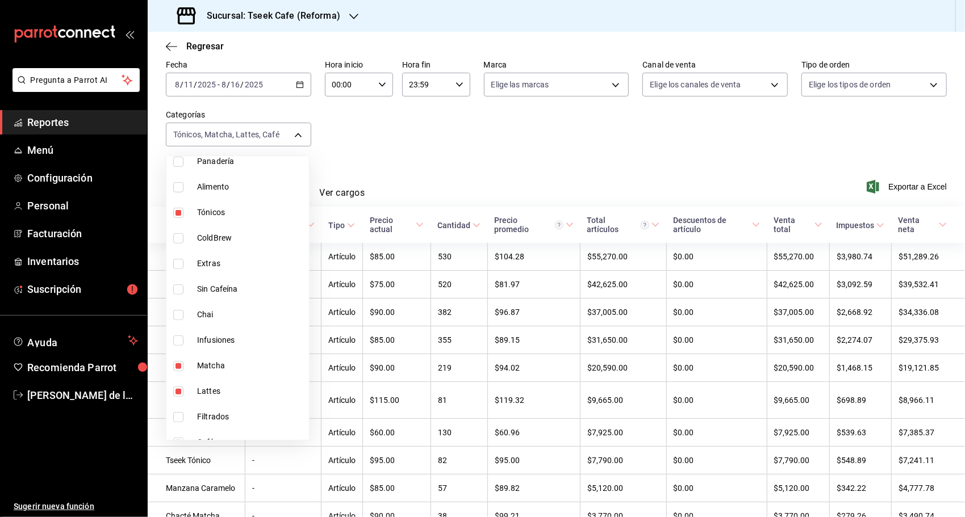
scroll to position [292, 0]
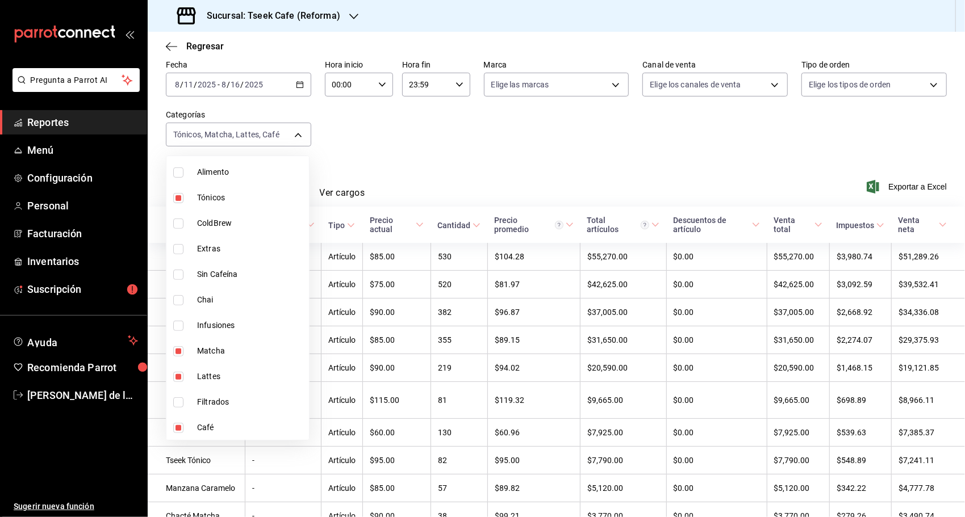
click at [179, 349] on input "checkbox" at bounding box center [178, 351] width 10 height 10
checkbox input "false"
type input "ea14fb1d-3056-47b9-836a-70a3d1736e67,3d4d142a-1dea-4841-8a31-52b59f8eb44a,2163e…"
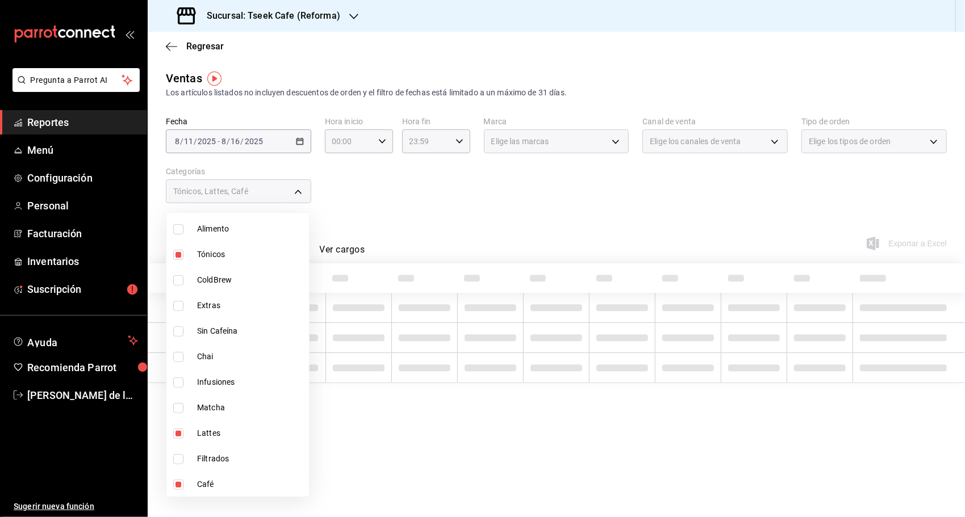
click at [412, 208] on div at bounding box center [482, 258] width 965 height 517
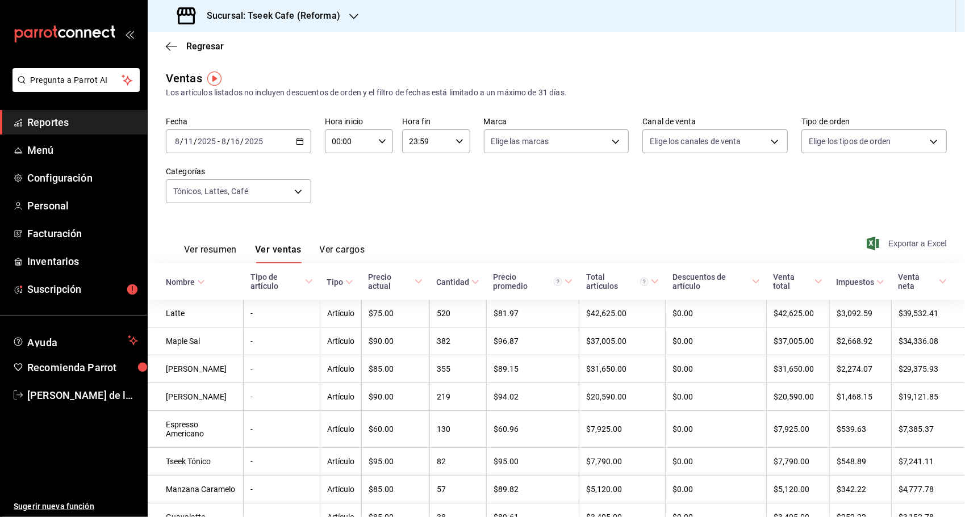
click at [880, 244] on span "Exportar a Excel" at bounding box center [908, 244] width 78 height 14
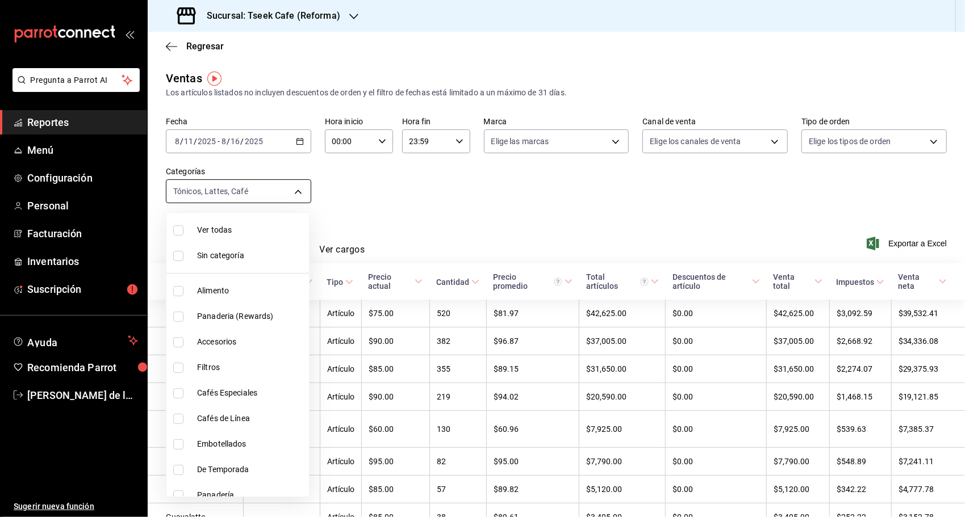
click at [293, 197] on body "Pregunta a Parrot AI Reportes Menú Configuración Personal Facturación Inventari…" at bounding box center [482, 258] width 965 height 517
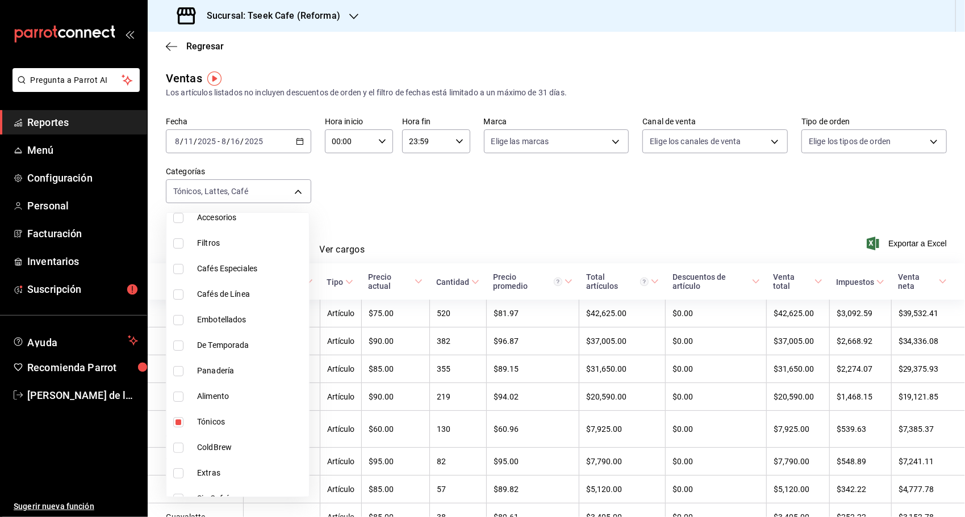
scroll to position [292, 0]
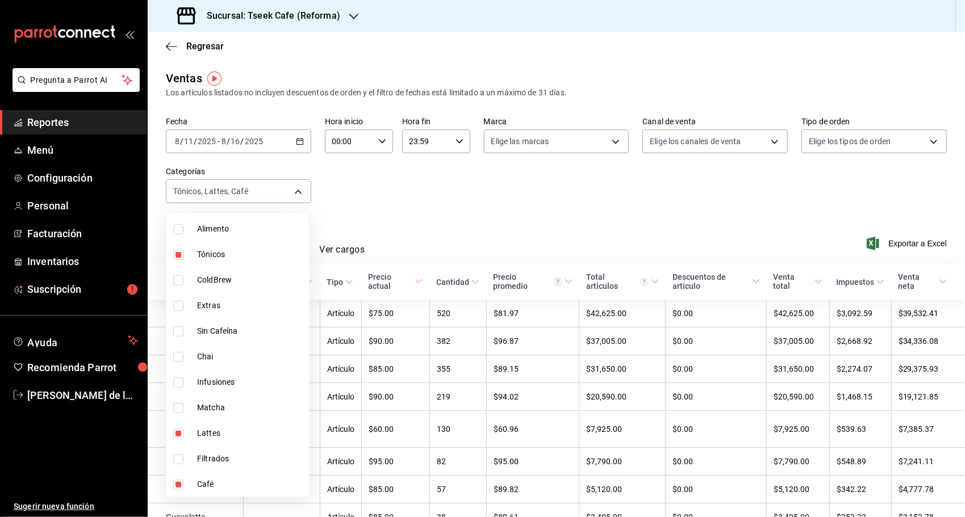
click at [450, 213] on div at bounding box center [482, 258] width 965 height 517
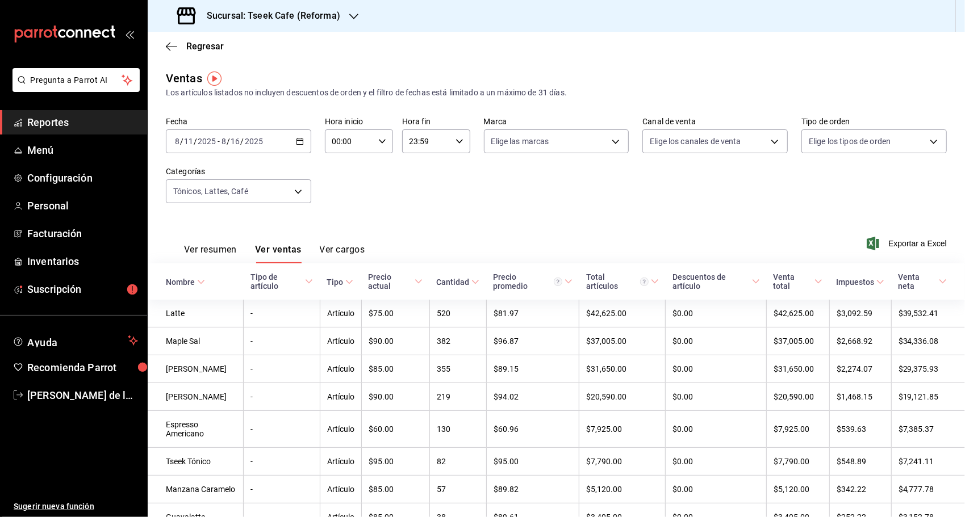
click at [276, 16] on h3 "Sucursal: Tseek Cafe (Reforma)" at bounding box center [269, 16] width 143 height 14
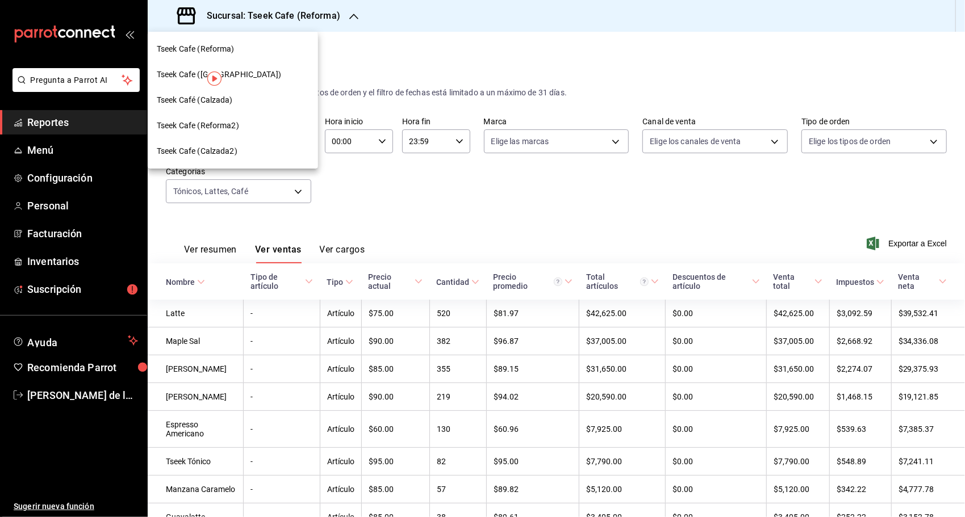
click at [227, 152] on span "Tseek Cafe (Calzada2)" at bounding box center [197, 151] width 81 height 12
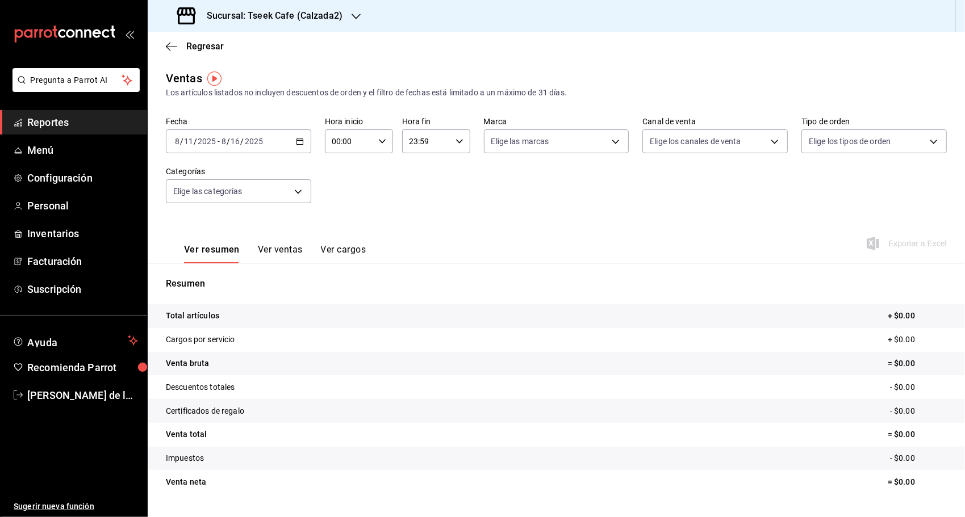
click at [278, 17] on h3 "Sucursal: Tseek Cafe (Calzada2)" at bounding box center [270, 16] width 145 height 14
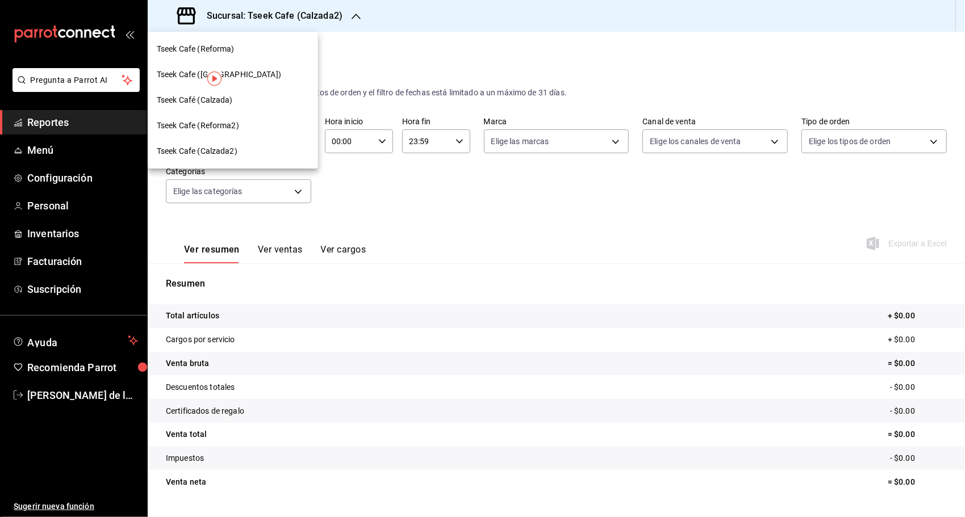
click at [244, 97] on div "Tseek Café (Calzada)" at bounding box center [233, 100] width 152 height 12
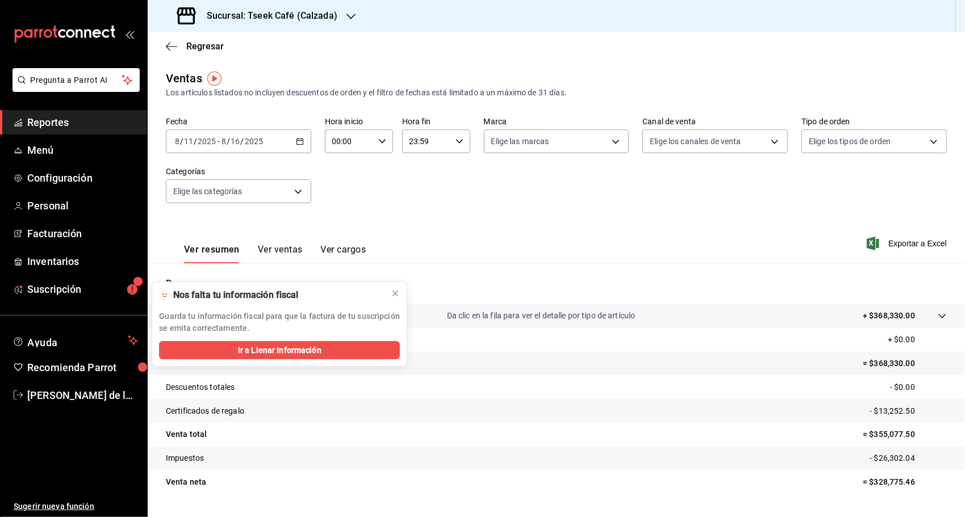
click at [273, 261] on button "Ver ventas" at bounding box center [280, 253] width 45 height 19
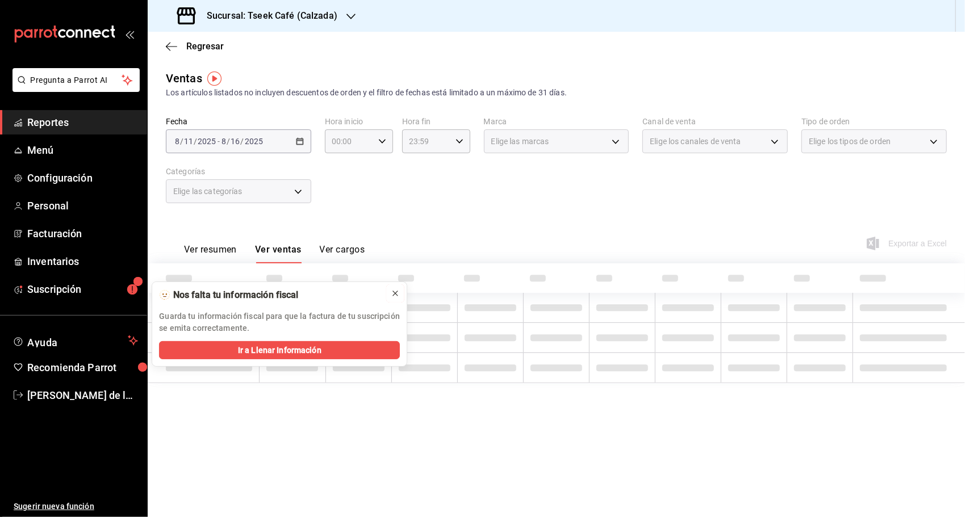
click at [399, 292] on icon at bounding box center [395, 293] width 9 height 9
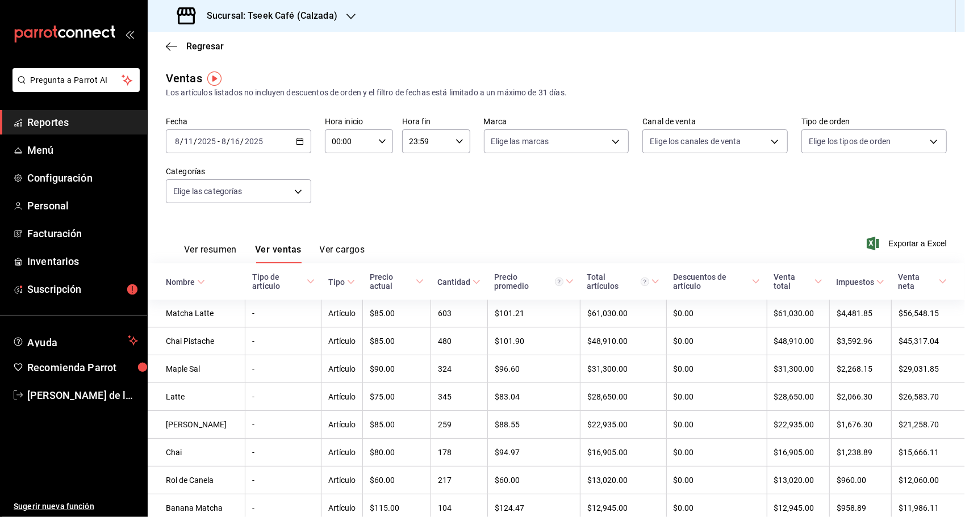
click at [911, 235] on div "Ver resumen Ver ventas Ver cargos Exportar a Excel" at bounding box center [556, 240] width 817 height 47
click at [909, 238] on span "Exportar a Excel" at bounding box center [908, 244] width 78 height 14
click at [504, 150] on body "Pregunta a Parrot AI Reportes Menú Configuración Personal Facturación Inventari…" at bounding box center [482, 258] width 965 height 517
click at [332, 20] on div at bounding box center [482, 258] width 965 height 517
click at [349, 8] on div "Sucursal: Tseek Café (Calzada)" at bounding box center [258, 16] width 203 height 32
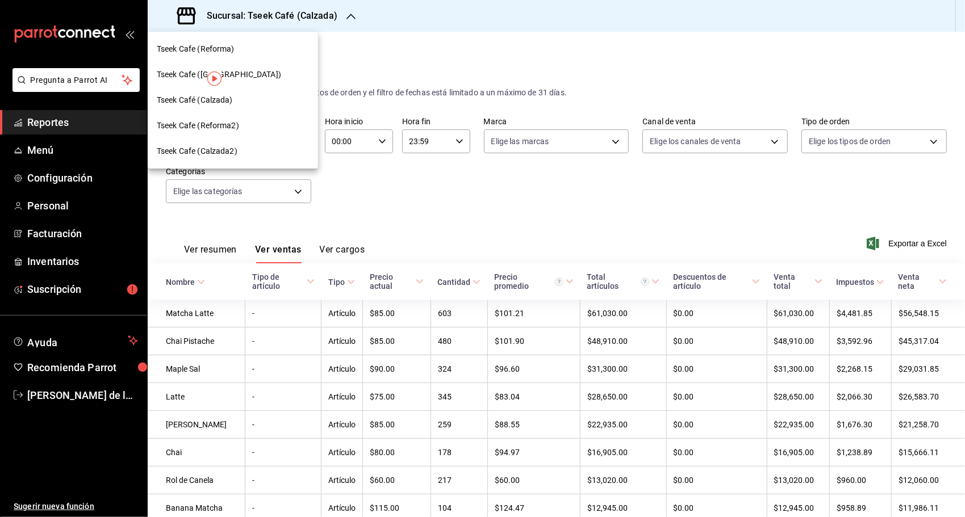
click at [251, 79] on div "Tseek Cafe ([GEOGRAPHIC_DATA])" at bounding box center [233, 75] width 152 height 12
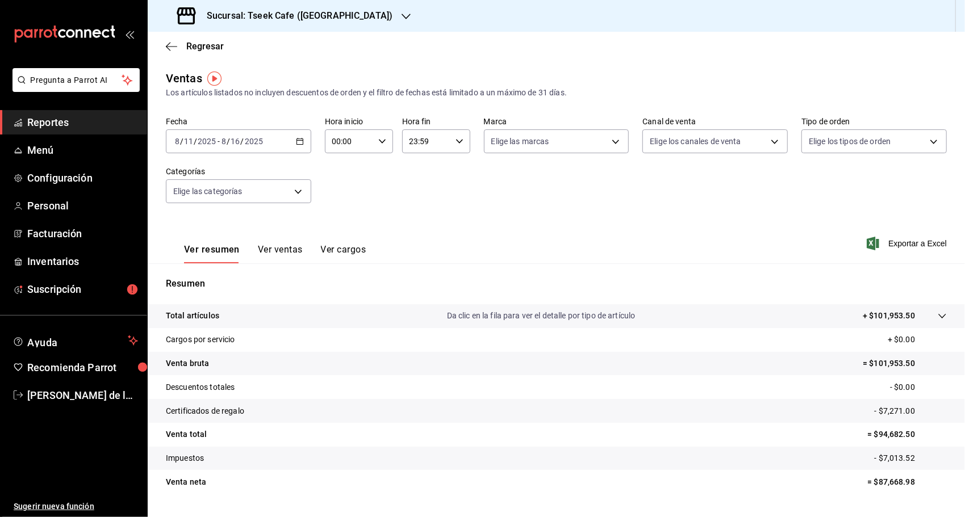
click at [273, 242] on div "Ver resumen Ver ventas Ver cargos" at bounding box center [266, 247] width 200 height 33
click at [269, 246] on button "Ver ventas" at bounding box center [280, 253] width 45 height 19
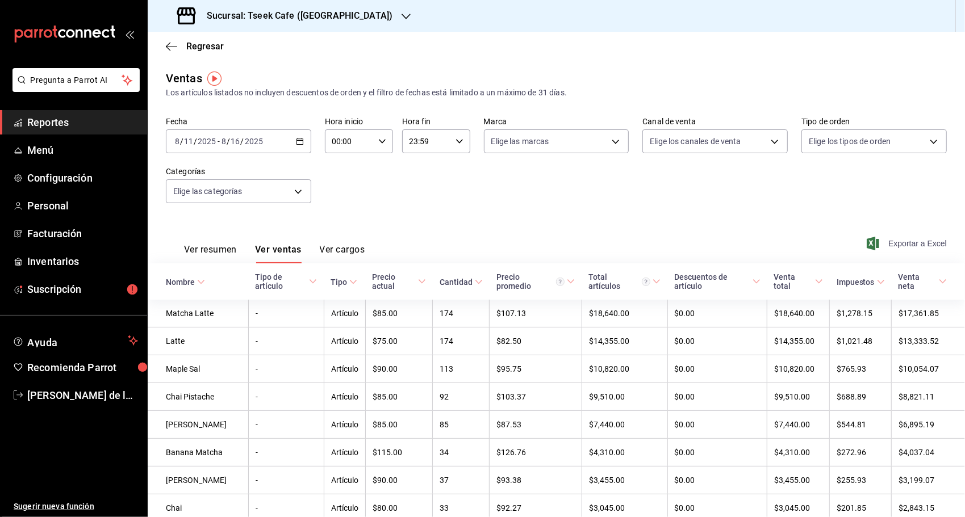
click at [900, 238] on span "Exportar a Excel" at bounding box center [908, 244] width 78 height 14
click at [242, 207] on div "Fecha [DATE] [DATE] - [DATE] [DATE] Hora inicio 00:00 Hora inicio Hora fin 23:5…" at bounding box center [556, 167] width 781 height 100
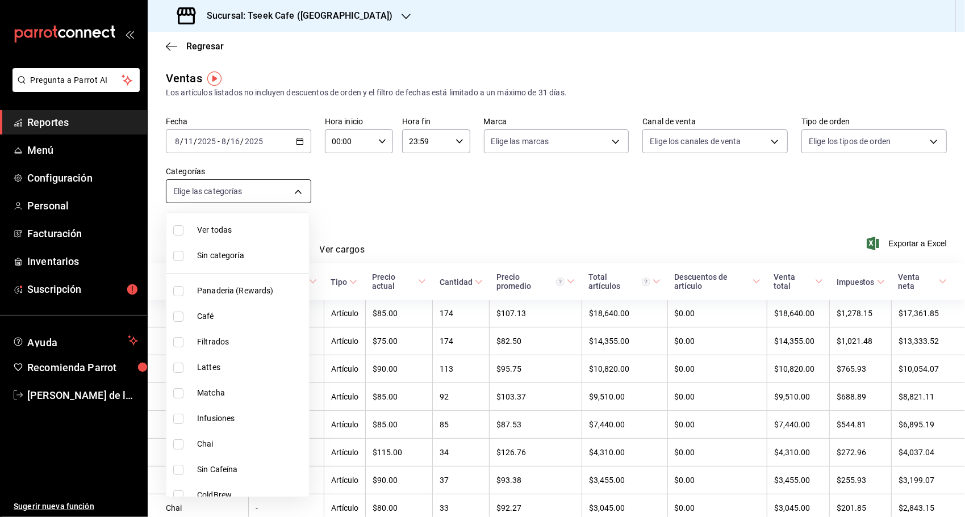
click at [243, 199] on body "Pregunta a Parrot AI Reportes Menú Configuración Personal Facturación Inventari…" at bounding box center [482, 258] width 965 height 517
click at [201, 366] on span "Lattes" at bounding box center [250, 368] width 107 height 12
type input "018112cc-c7d7-4d12-a18f-4ab135871280"
checkbox input "true"
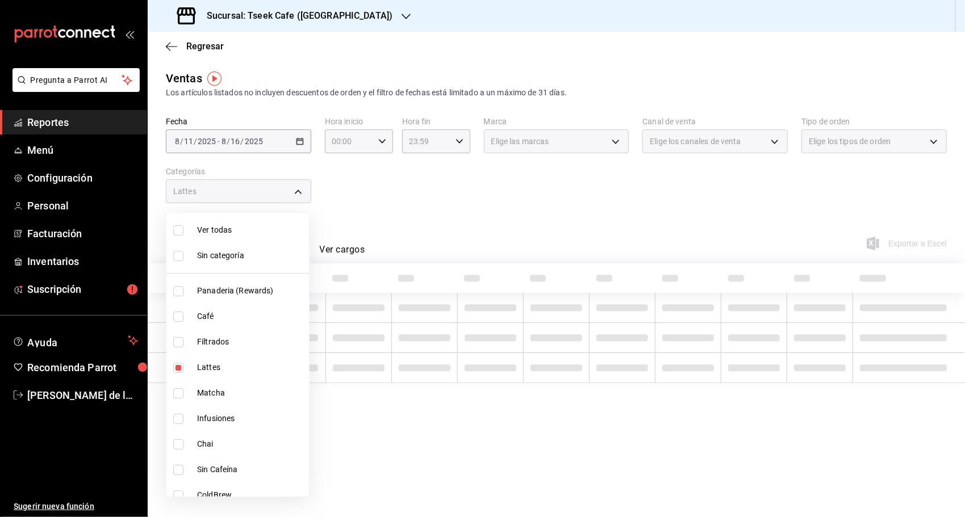
click at [208, 323] on li "Café" at bounding box center [237, 317] width 143 height 26
type input "018112cc-c7d7-4d12-a18f-4ab135871280,5f3f2911-da0c-48de-8064-770c83c334db"
checkbox input "true"
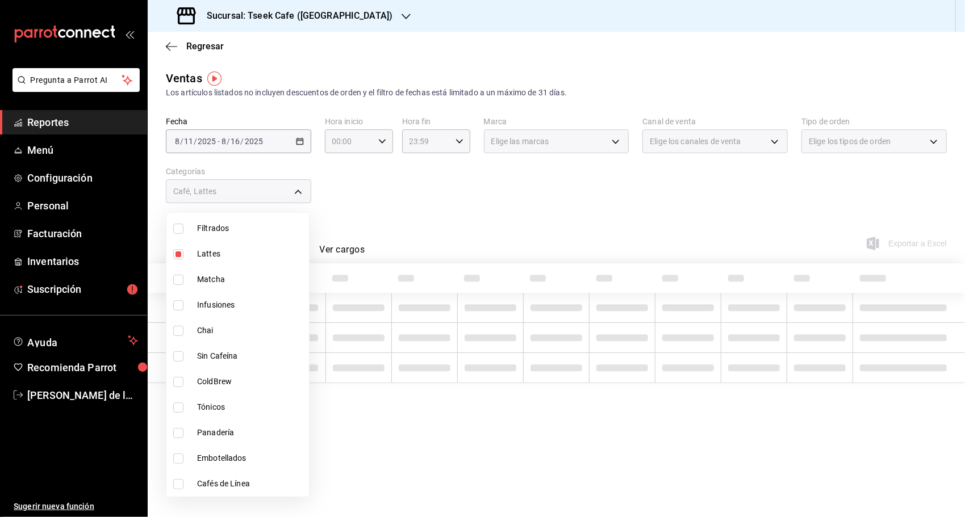
click at [223, 410] on span "Tónicos" at bounding box center [250, 407] width 107 height 12
type input "018112cc-c7d7-4d12-a18f-4ab135871280,5f3f2911-da0c-48de-8064-770c83c334db,d6694…"
checkbox input "true"
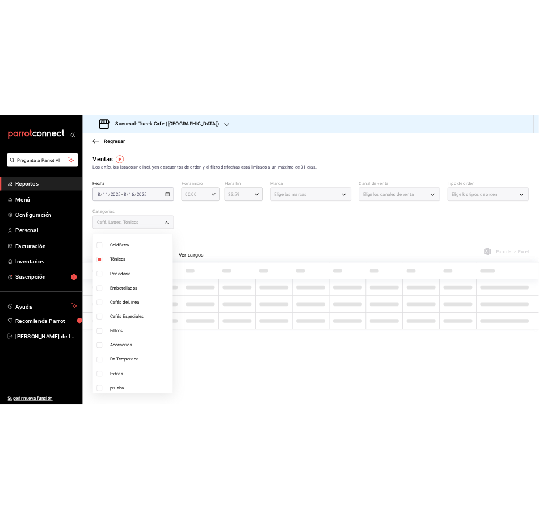
scroll to position [267, 0]
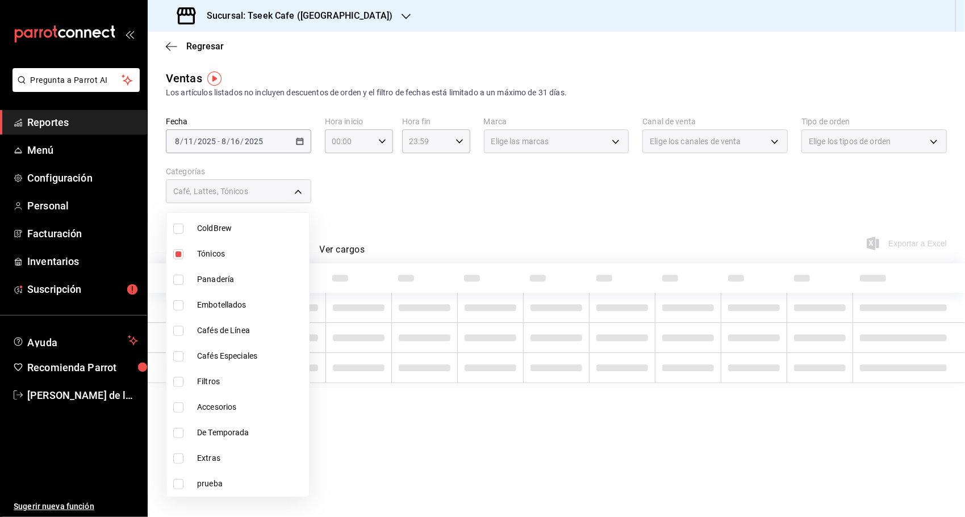
click at [427, 197] on div at bounding box center [482, 258] width 965 height 517
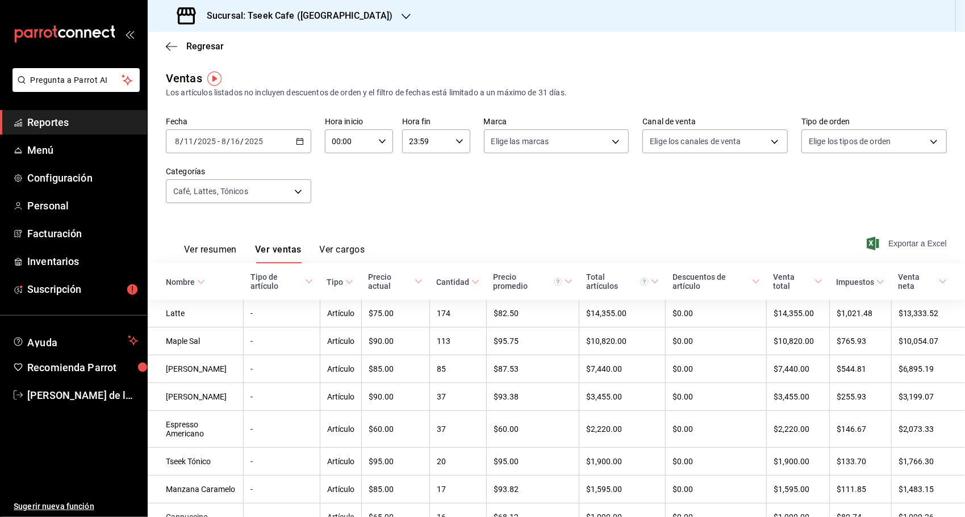
click at [902, 248] on span "Exportar a Excel" at bounding box center [908, 244] width 78 height 14
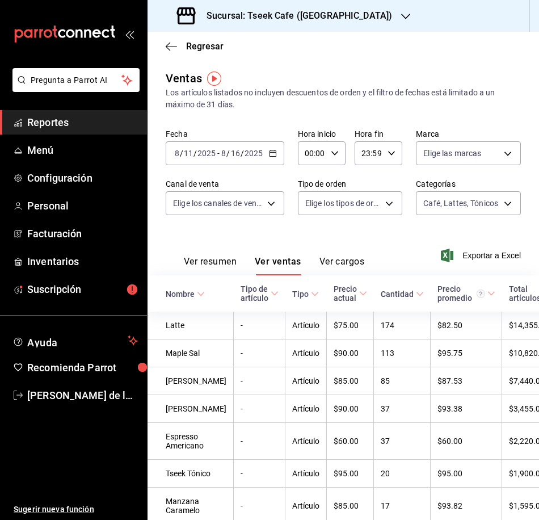
click at [319, 53] on div "Regresar" at bounding box center [344, 46] width 392 height 29
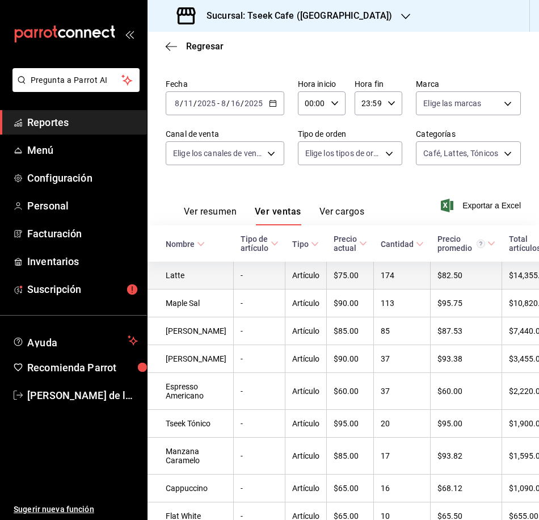
scroll to position [57, 0]
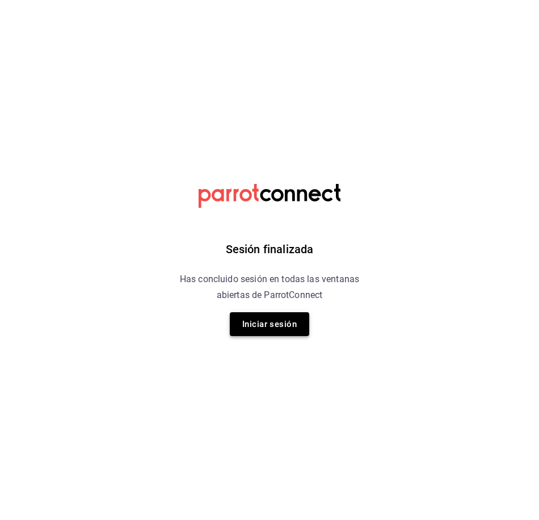
click at [294, 323] on button "Iniciar sesión" at bounding box center [269, 324] width 79 height 24
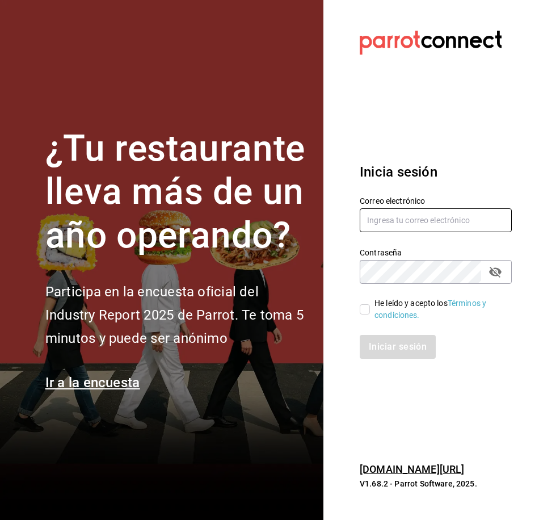
type input "[EMAIL_ADDRESS][DOMAIN_NAME]"
click at [361, 308] on input "He leído y acepto los Términos y condiciones." at bounding box center [365, 309] width 10 height 10
checkbox input "true"
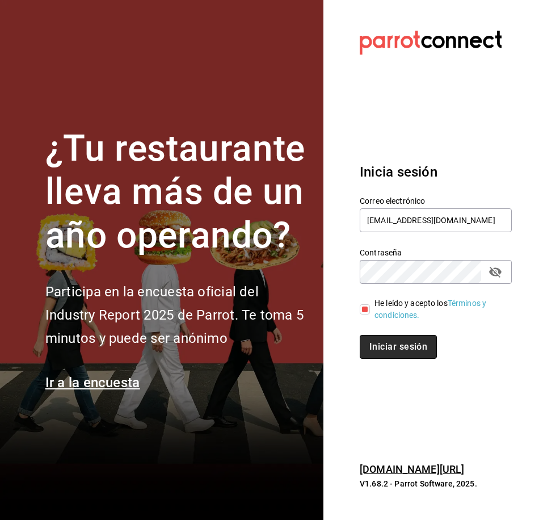
click at [384, 341] on button "Iniciar sesión" at bounding box center [398, 347] width 77 height 24
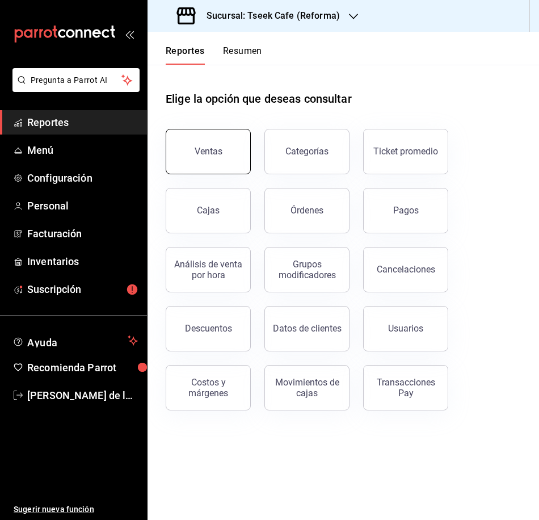
click at [247, 162] on div "Ventas" at bounding box center [201, 144] width 99 height 59
click at [219, 149] on div "Ventas" at bounding box center [209, 151] width 28 height 11
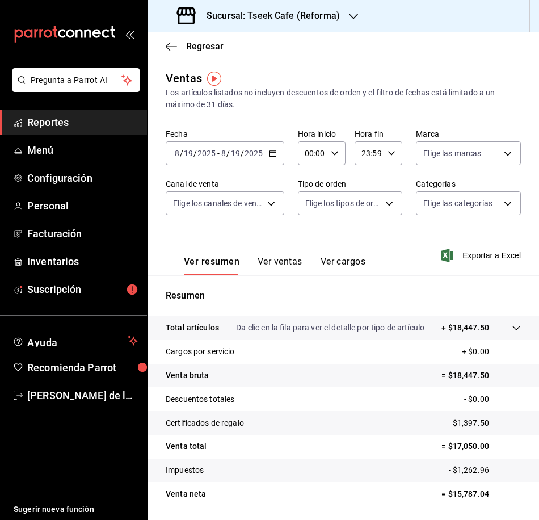
click at [266, 147] on div "2025-08-19 8 / 19 / 2025 - 2025-08-19 8 / 19 / 2025" at bounding box center [225, 153] width 119 height 24
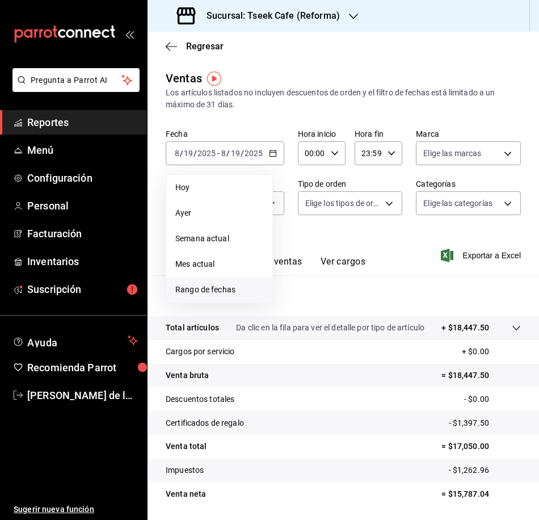
click at [217, 294] on span "Rango de fechas" at bounding box center [219, 290] width 88 height 12
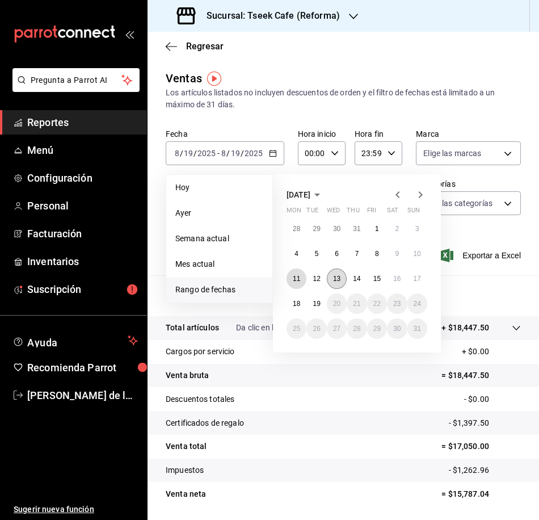
drag, startPoint x: 302, startPoint y: 279, endPoint x: 335, endPoint y: 285, distance: 33.5
click at [302, 281] on button "11" at bounding box center [297, 279] width 20 height 20
click at [398, 283] on button "16" at bounding box center [397, 279] width 20 height 20
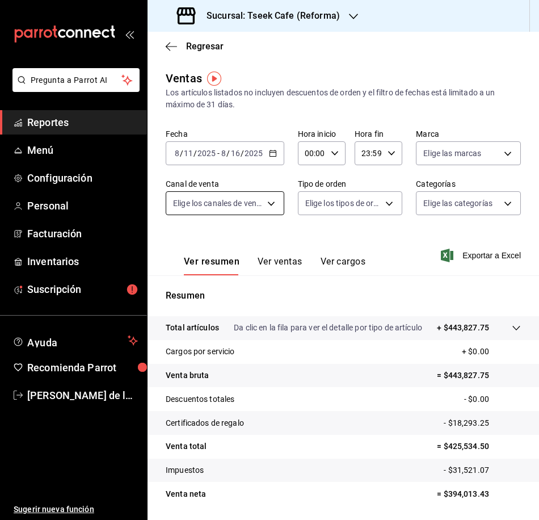
click at [277, 202] on body "Pregunta a Parrot AI Reportes Menú Configuración Personal Facturación Inventari…" at bounding box center [269, 260] width 539 height 520
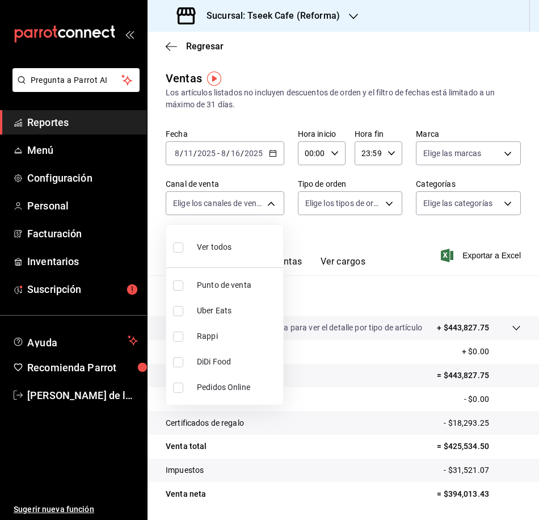
click at [454, 154] on div at bounding box center [269, 260] width 539 height 520
click at [266, 207] on body "Pregunta a Parrot AI Reportes Menú Configuración Personal Facturación Inventari…" at bounding box center [269, 260] width 539 height 520
click at [323, 196] on div at bounding box center [269, 260] width 539 height 520
click at [324, 198] on div at bounding box center [269, 260] width 539 height 520
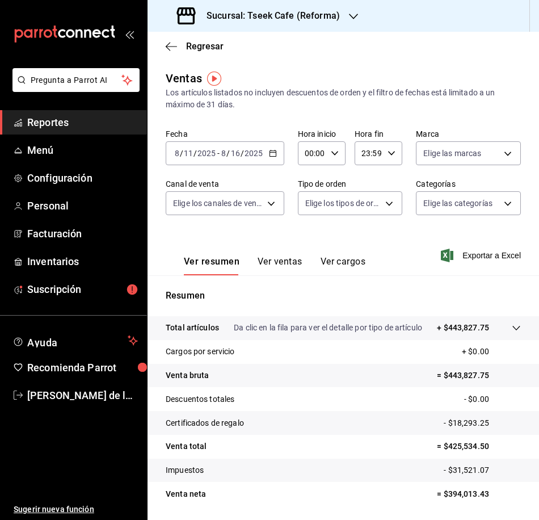
click at [325, 197] on body "Pregunta a Parrot AI Reportes Menú Configuración Personal Facturación Inventari…" at bounding box center [269, 260] width 539 height 520
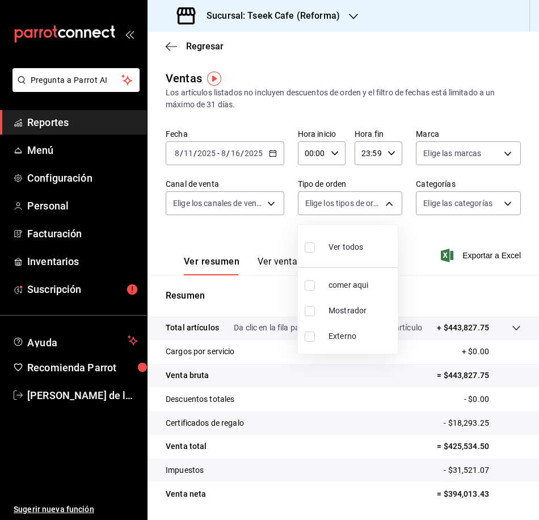
click at [461, 208] on div at bounding box center [269, 260] width 539 height 520
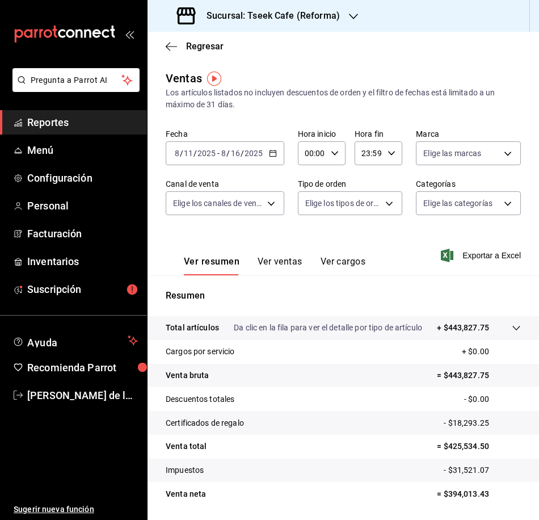
click at [461, 208] on div at bounding box center [269, 260] width 539 height 520
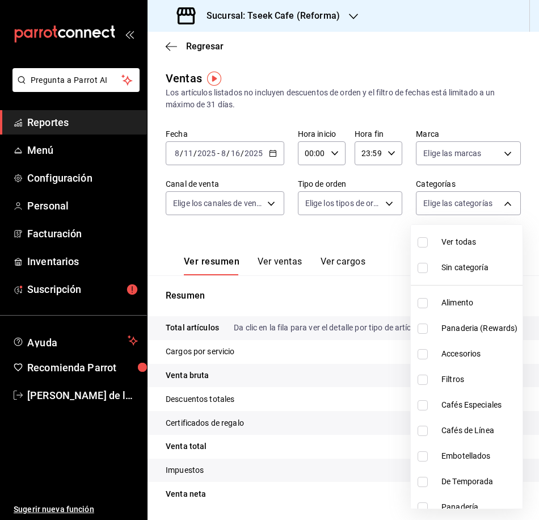
click at [460, 208] on body "Pregunta a Parrot AI Reportes Menú Configuración Personal Facturación Inventari…" at bounding box center [269, 260] width 539 height 520
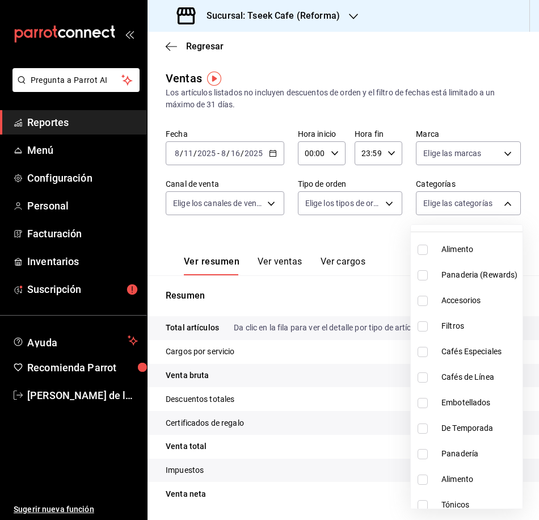
scroll to position [57, 0]
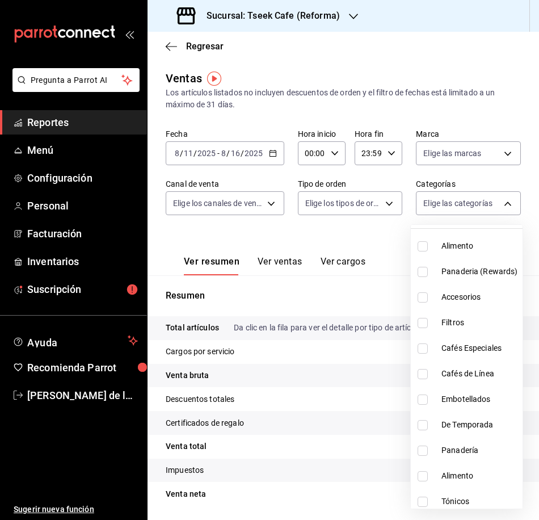
click at [415, 407] on li "Embotellados" at bounding box center [467, 400] width 112 height 26
type input "d7b0e707-edbd-4a6b-b459-b05742644985"
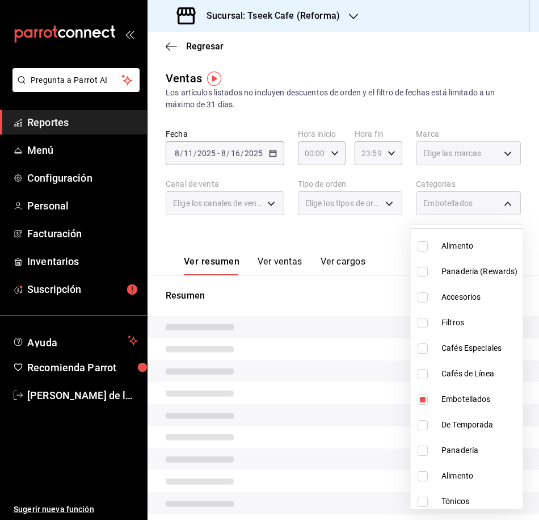
click at [423, 402] on input "checkbox" at bounding box center [423, 400] width 10 height 10
checkbox input "false"
click at [424, 499] on input "checkbox" at bounding box center [423, 502] width 10 height 10
checkbox input "true"
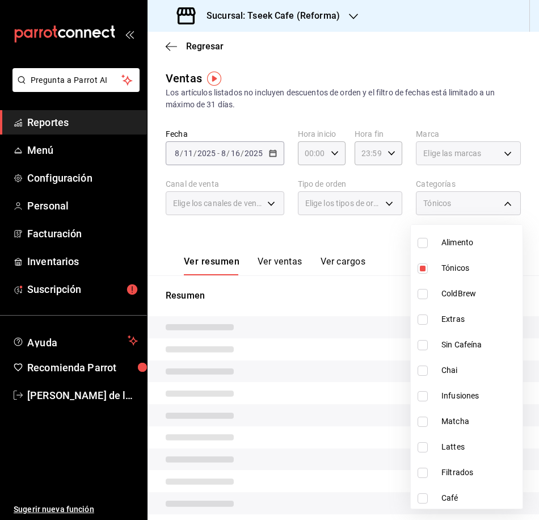
scroll to position [292, 0]
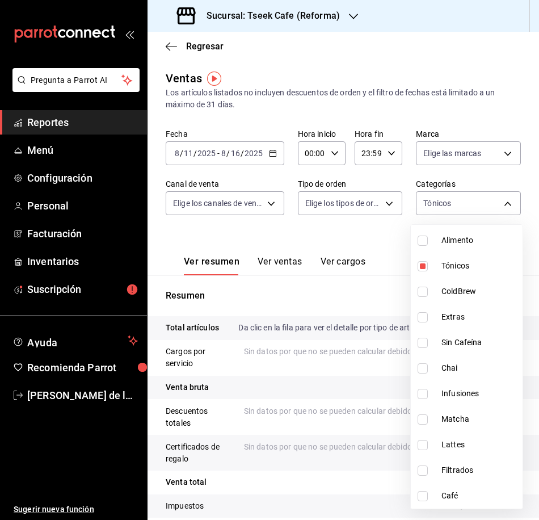
click at [440, 440] on li "Lattes" at bounding box center [467, 445] width 112 height 26
type input "2163e06b-bc66-40f1-9f18-b12d59cc6240,ea14fb1d-3056-47b9-836a-70a3d1736e67"
checkbox input "true"
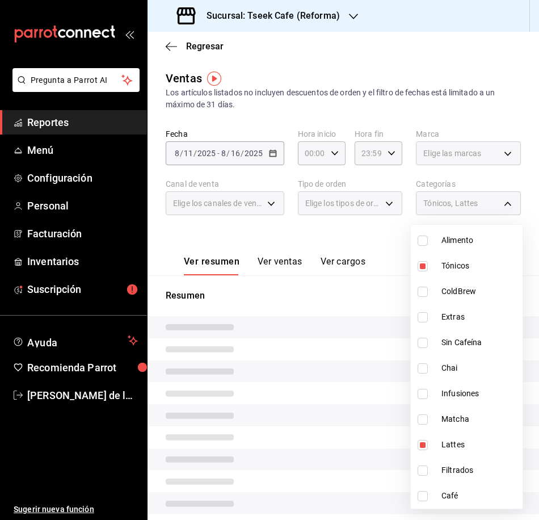
click at [433, 489] on li "Café" at bounding box center [467, 496] width 112 height 26
type input "2163e06b-bc66-40f1-9f18-b12d59cc6240,ea14fb1d-3056-47b9-836a-70a3d1736e67,3d4d1…"
checkbox input "true"
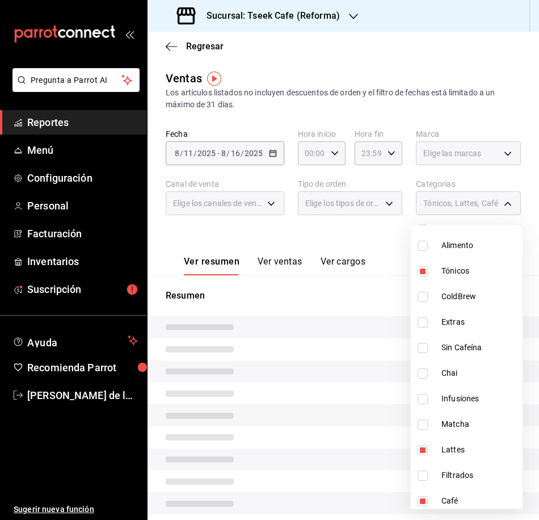
scroll to position [292, 0]
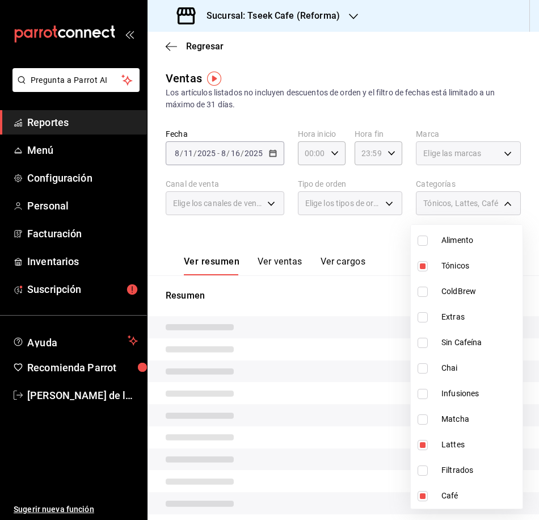
drag, startPoint x: 404, startPoint y: 53, endPoint x: 404, endPoint y: 59, distance: 6.2
click at [404, 59] on div at bounding box center [269, 260] width 539 height 520
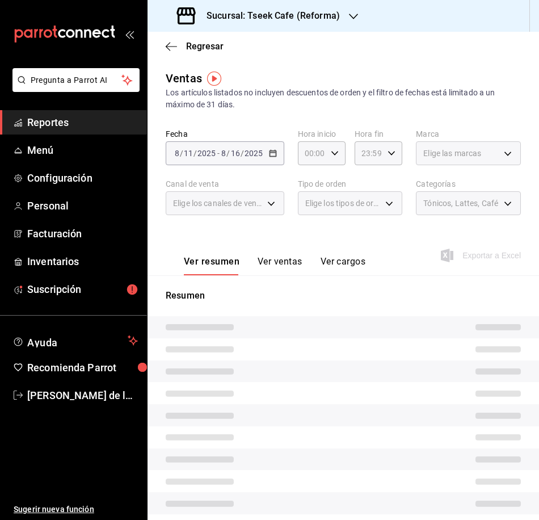
click at [348, 236] on div "Ver resumen Ver ventas Ver cargos Exportar a Excel" at bounding box center [344, 252] width 392 height 47
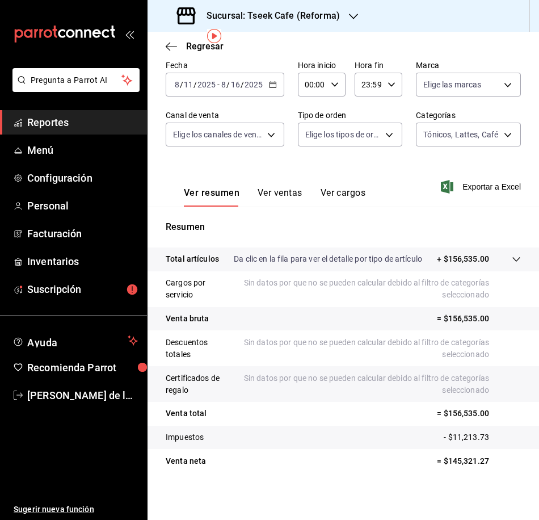
scroll to position [72, 0]
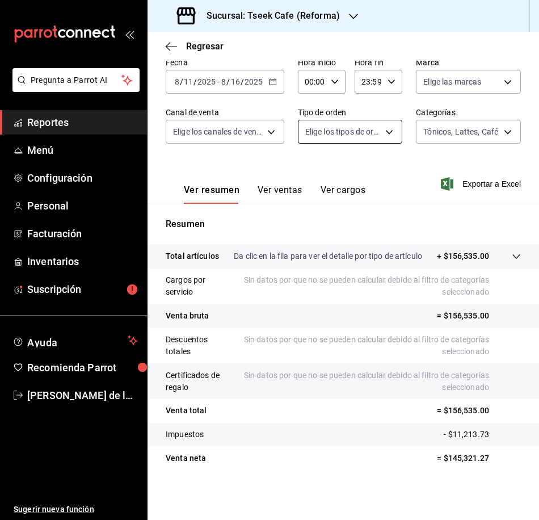
click at [298, 191] on button "Ver ventas" at bounding box center [280, 194] width 45 height 19
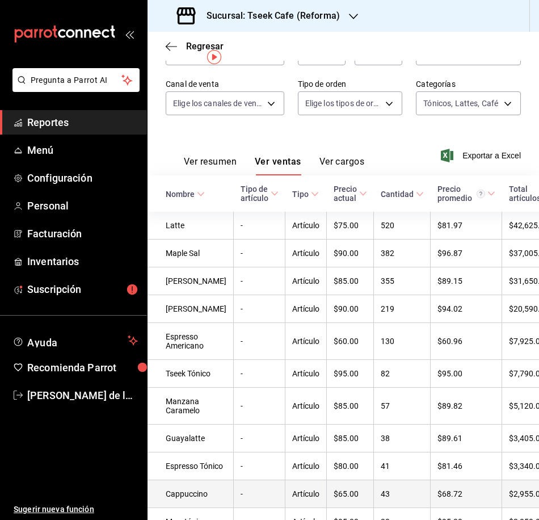
scroll to position [16, 0]
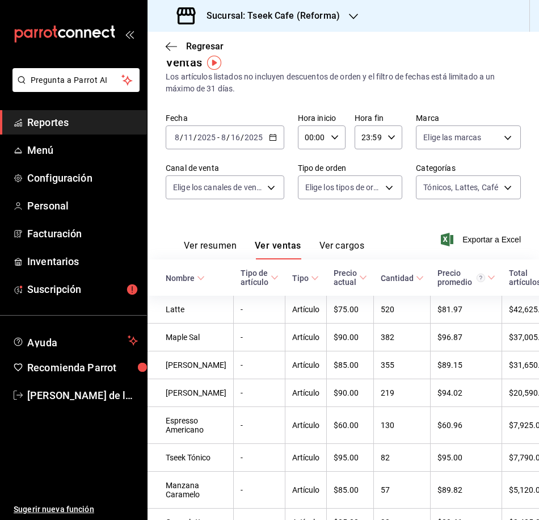
click at [271, 279] on icon at bounding box center [275, 278] width 8 height 8
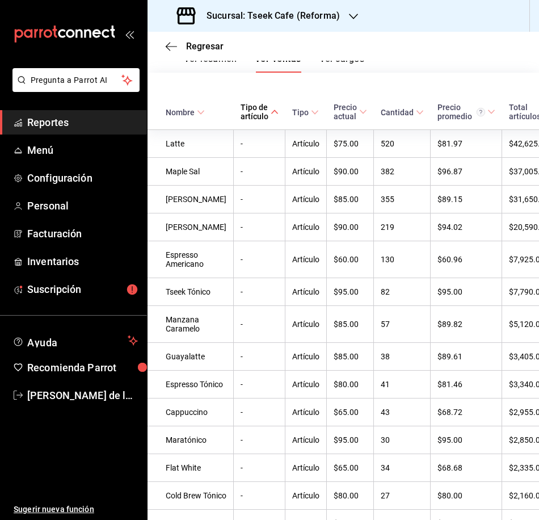
scroll to position [0, 0]
